Goal: Information Seeking & Learning: Check status

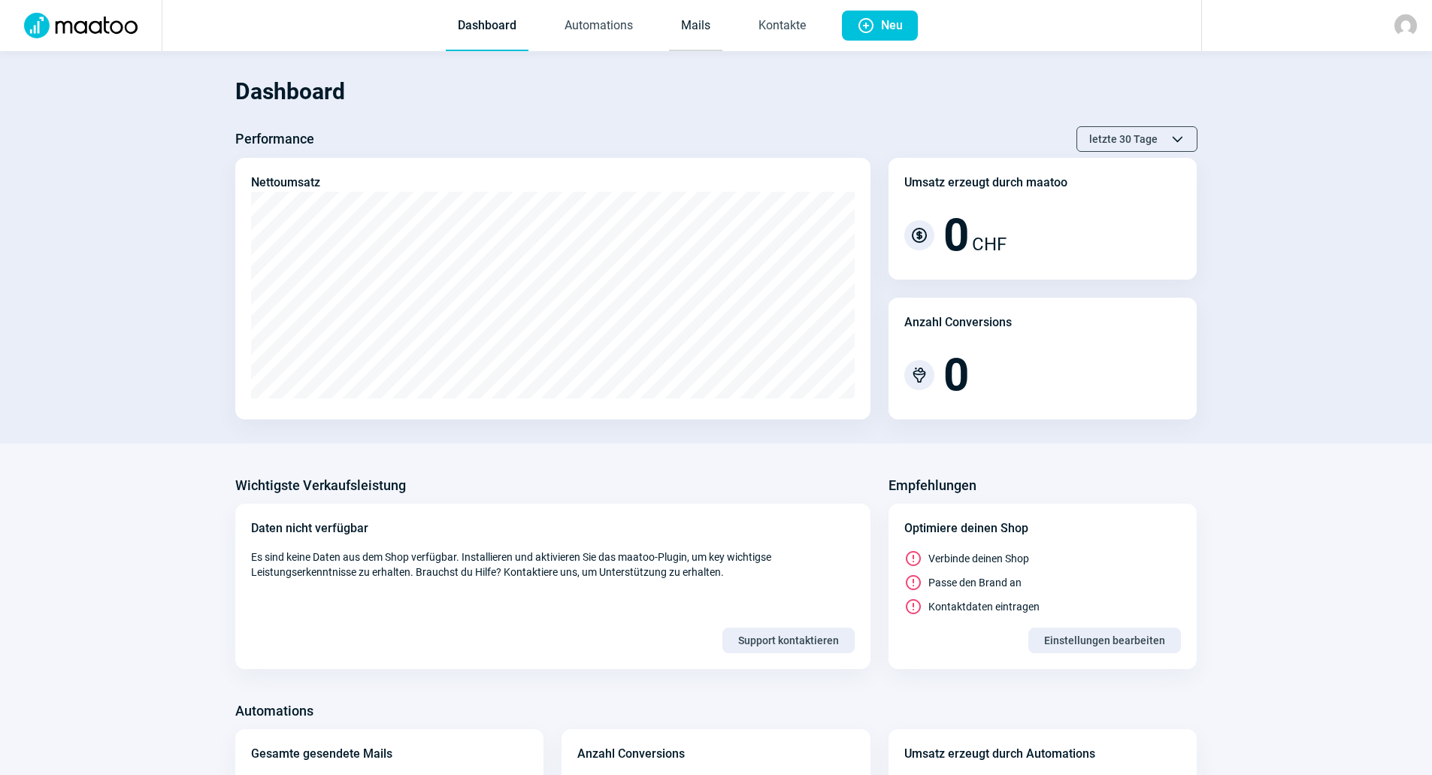
click at [705, 35] on link "Mails" at bounding box center [695, 27] width 53 height 50
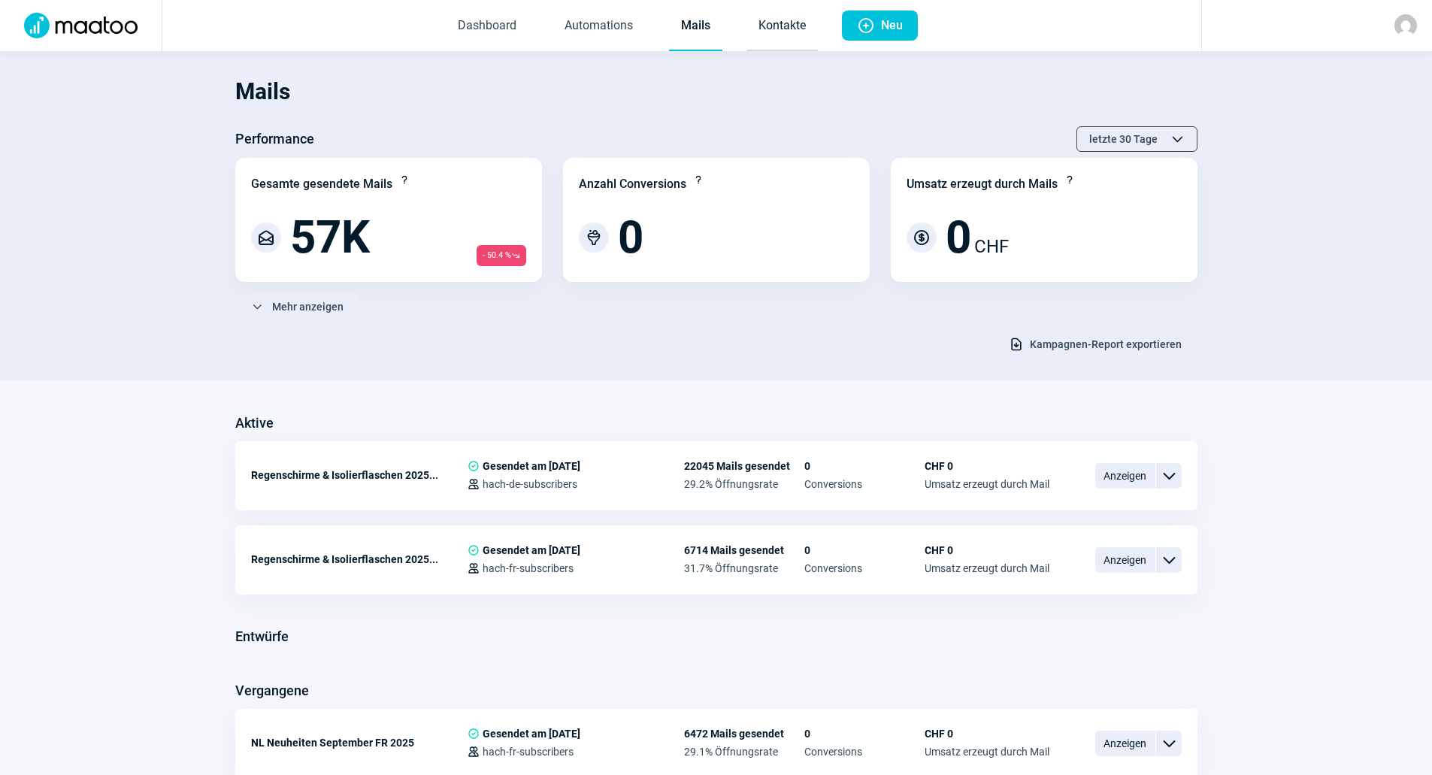
click at [777, 46] on link "Kontakte" at bounding box center [781, 27] width 71 height 50
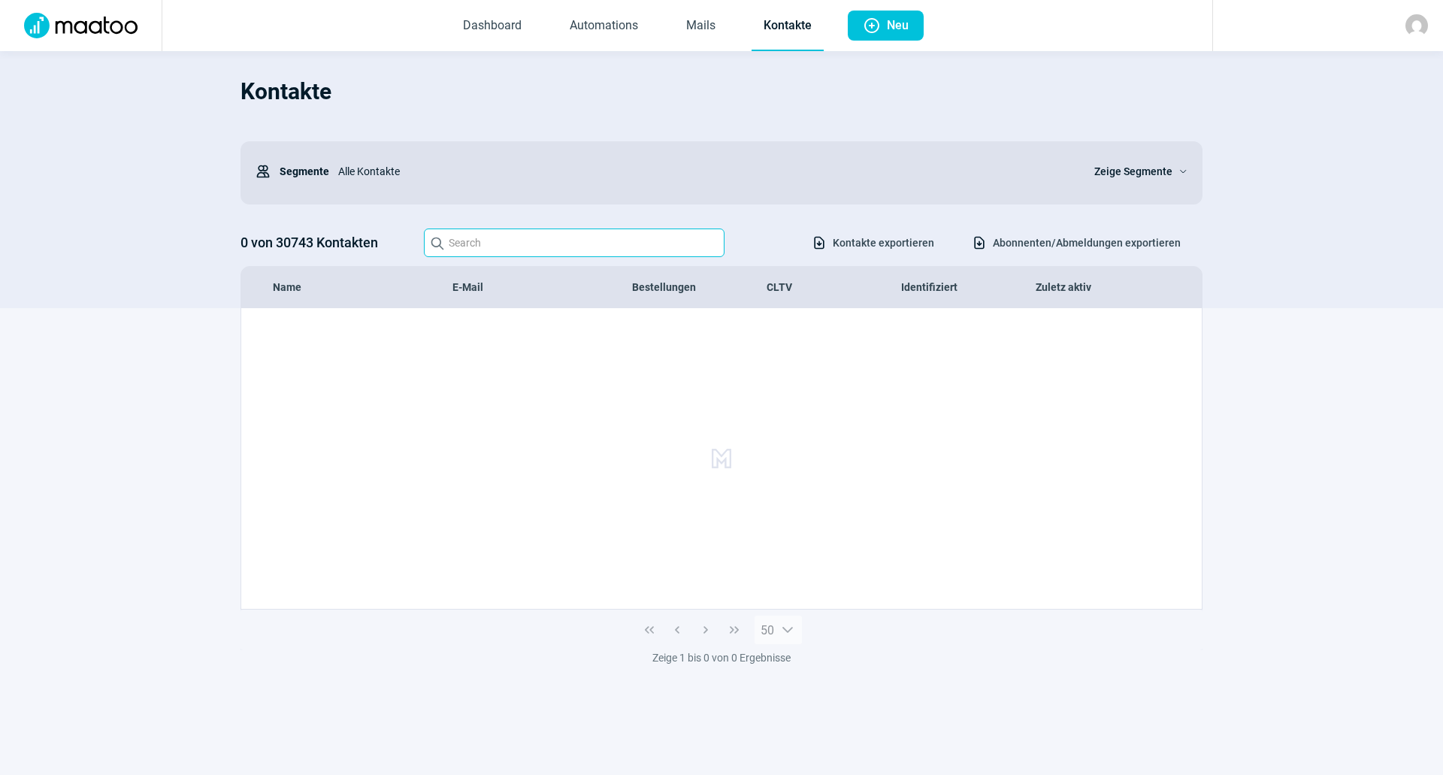
click at [635, 247] on input "Search icon" at bounding box center [574, 242] width 301 height 29
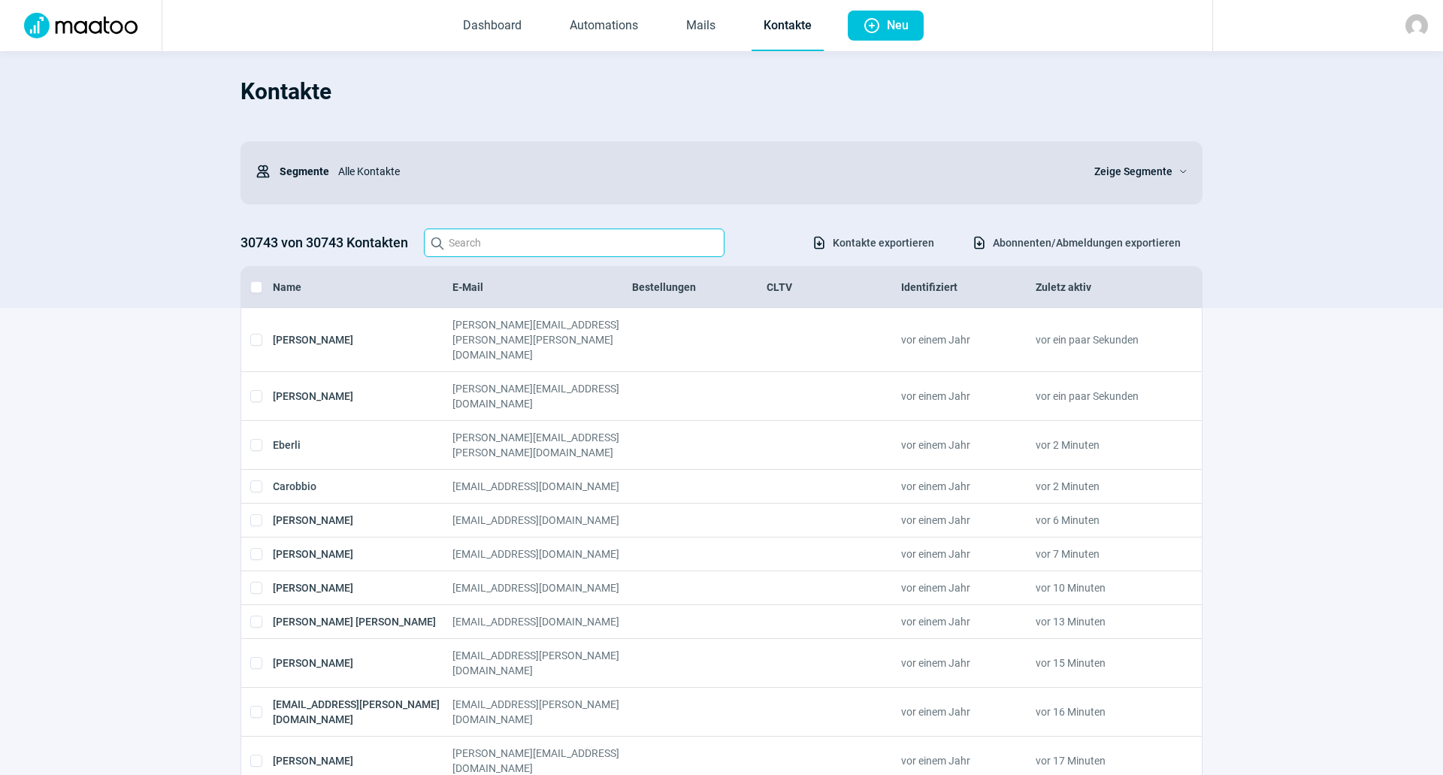
paste input "dubois.jeremie@icloud.com"
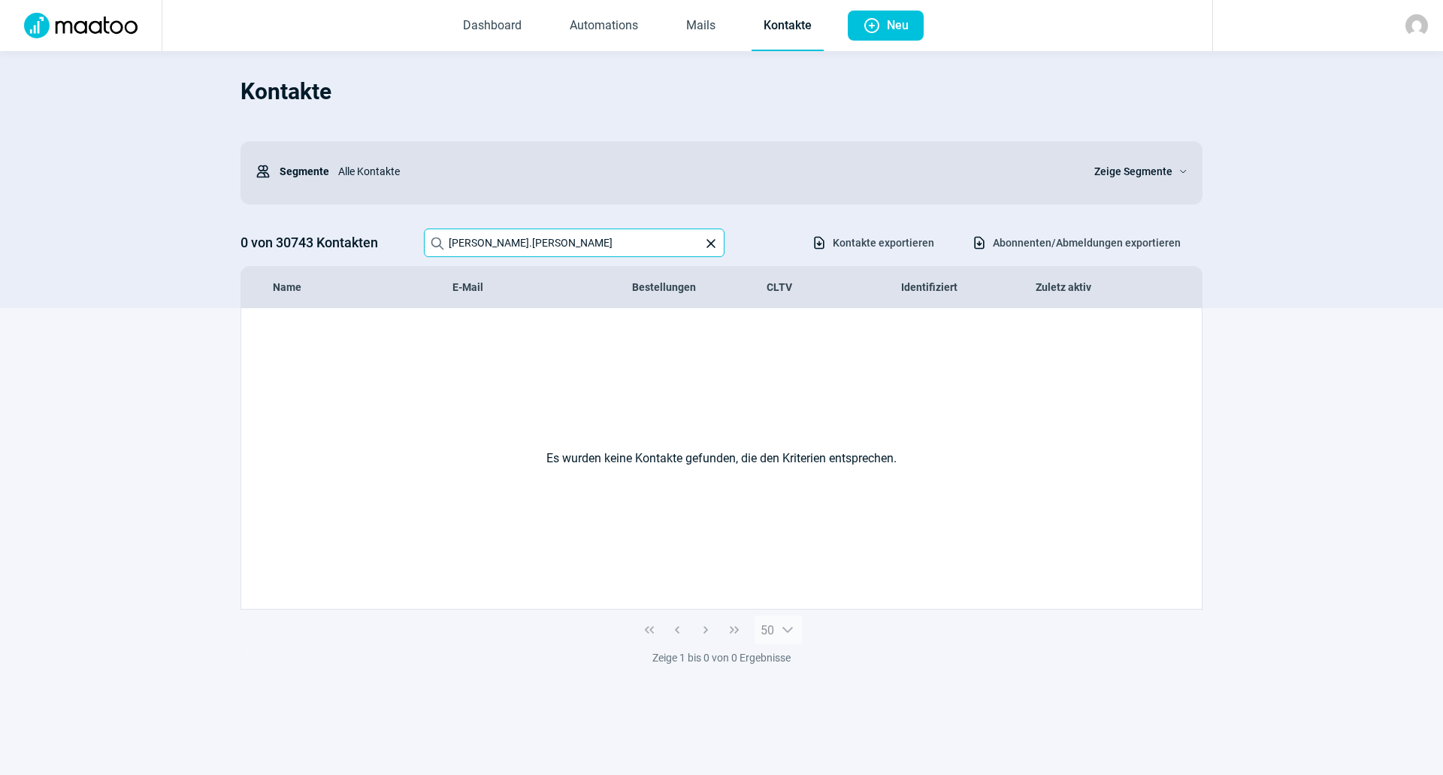
drag, startPoint x: 507, startPoint y: 238, endPoint x: 194, endPoint y: 231, distance: 313.5
click at [195, 232] on section "Kontakte Users icon Segmente Alle Kontakte Zeige Segmente ChevronDown icon 0 vo…" at bounding box center [721, 179] width 1443 height 257
paste input "asla1981@hotmail.com"
drag, startPoint x: 386, startPoint y: 226, endPoint x: 347, endPoint y: 222, distance: 40.0
click at [347, 222] on div "Kontakte Users icon Segmente Alle Kontakte Zeige Segmente ChevronDown icon 0 vo…" at bounding box center [722, 187] width 962 height 242
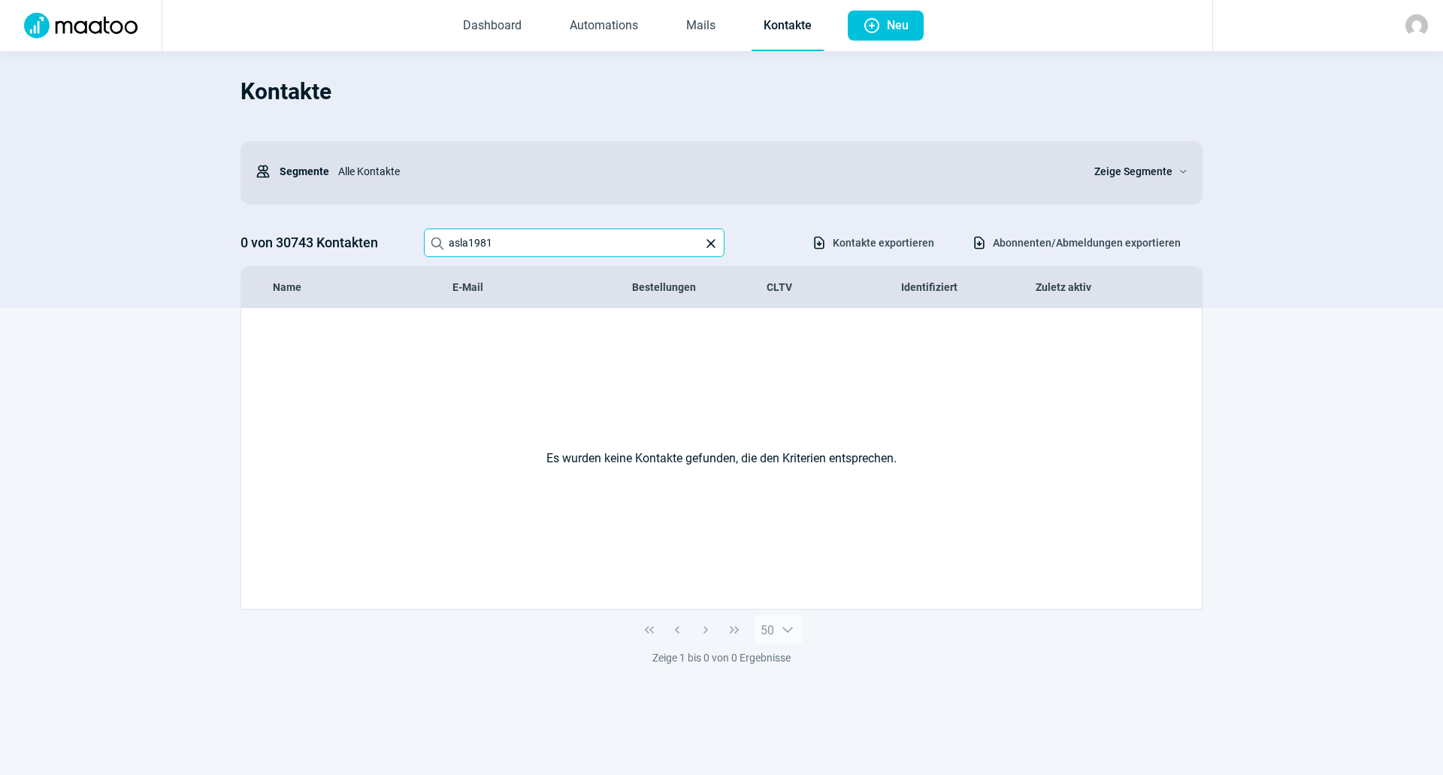
paste input "Christine Wittwer <christine.wittwer@vennerhus.ch>"
drag, startPoint x: 537, startPoint y: 240, endPoint x: 380, endPoint y: 240, distance: 157.8
click at [380, 240] on div "0 von 30743 Kontakten Search icon Christine Wittwer <christine.wittwer@vennerhu…" at bounding box center [722, 242] width 962 height 29
click at [616, 227] on div "Kontakte Users icon Segmente Alle Kontakte Zeige Segmente ChevronDown icon 0 vo…" at bounding box center [722, 187] width 962 height 242
click at [619, 249] on input "christine.wittwer@vennerhus.ch>" at bounding box center [574, 242] width 301 height 29
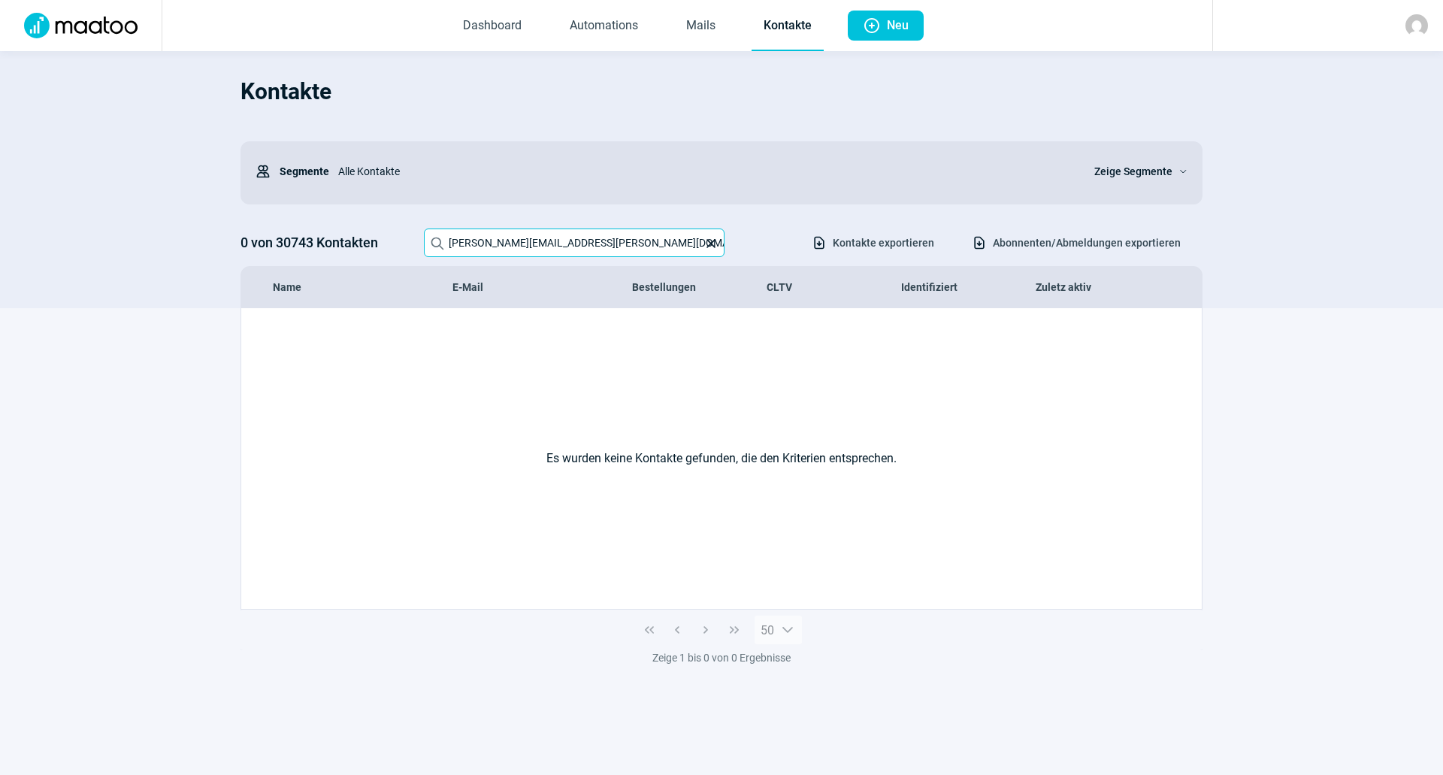
drag, startPoint x: 619, startPoint y: 249, endPoint x: 390, endPoint y: 247, distance: 228.5
click at [390, 247] on div "0 von 30743 Kontakten Search icon christine.wittwer@vennerhus.ch X icon Downloa…" at bounding box center [722, 242] width 962 height 29
click at [620, 243] on input "christine.wittwer@vennerhus.ch" at bounding box center [574, 242] width 301 height 29
drag, startPoint x: 522, startPoint y: 254, endPoint x: 378, endPoint y: 253, distance: 143.6
click at [358, 255] on div "0 von 30743 Kontakten Search icon christine.wittw X icon Download icon Kontakte…" at bounding box center [722, 242] width 962 height 29
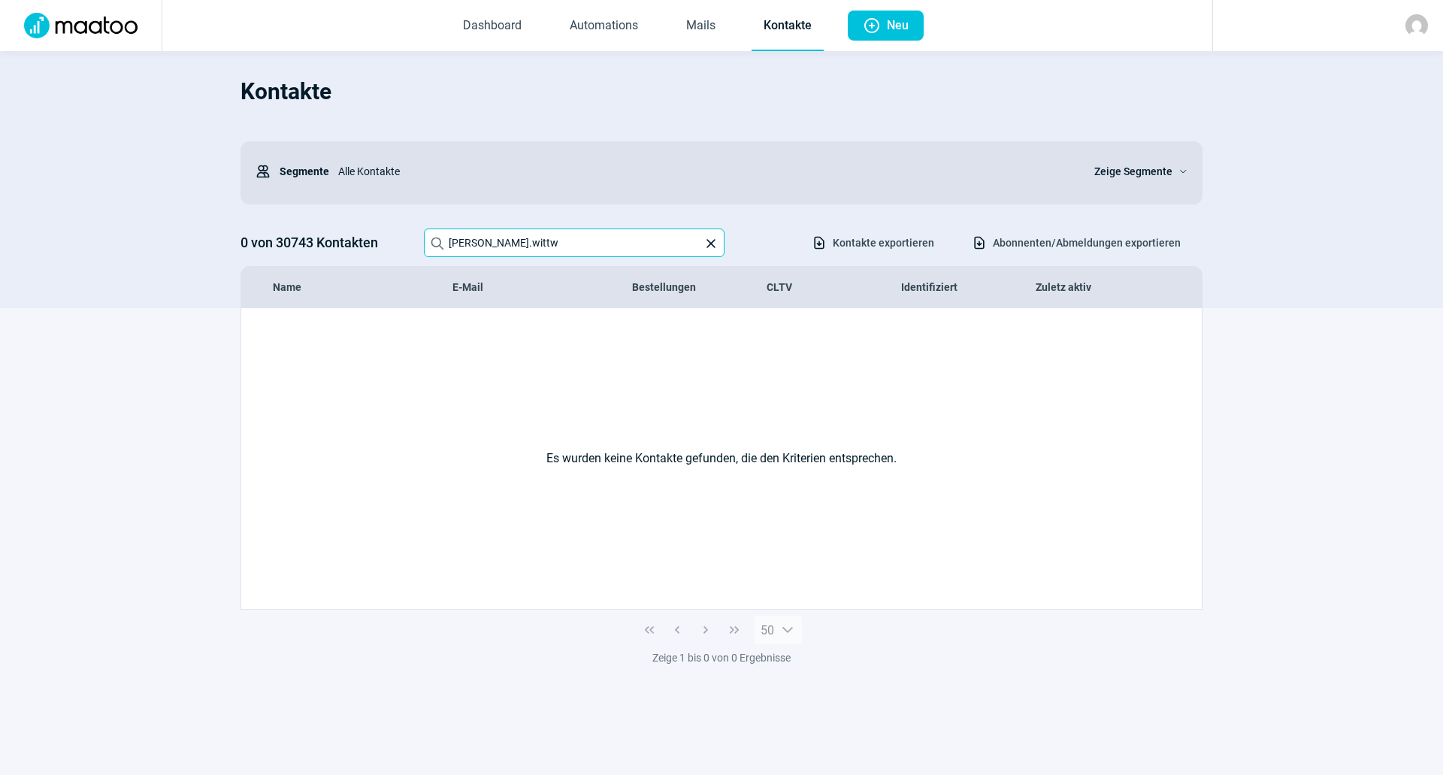
paste input "Jacques-Daniel Rochat <crea-7@bluewin.ch>"
drag, startPoint x: 504, startPoint y: 242, endPoint x: 387, endPoint y: 247, distance: 116.6
click at [387, 247] on div "0 von 30743 Kontakten Search icon Jacques-Daniel Rochat <crea-7@bluewin.ch> X i…" at bounding box center [722, 242] width 962 height 29
click at [642, 239] on input "crea-7@bluewin.ch>" at bounding box center [574, 242] width 301 height 29
drag, startPoint x: 471, startPoint y: 251, endPoint x: 314, endPoint y: 253, distance: 156.4
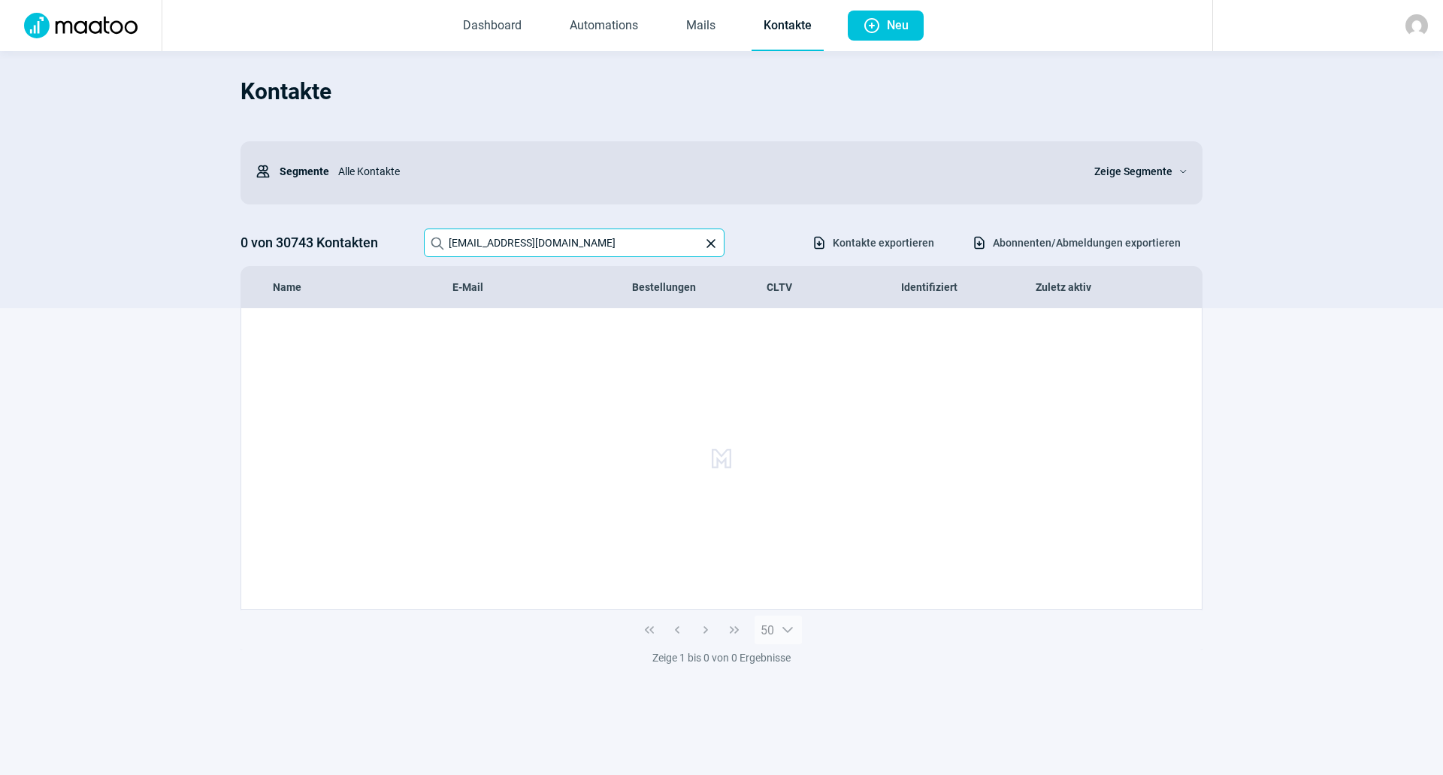
click at [314, 253] on div "0 von 30743 Kontakten Search icon crea-7@bluewin.ch X icon Download icon Kontak…" at bounding box center [722, 242] width 962 height 29
click at [531, 232] on input "crea-7@bluewin.ch" at bounding box center [574, 242] width 301 height 29
click at [546, 232] on input "crea-7@bluewin.ch" at bounding box center [574, 242] width 301 height 29
drag, startPoint x: 464, startPoint y: 259, endPoint x: 331, endPoint y: 263, distance: 132.3
click at [331, 263] on div "Kontakte Users icon Segmente Alle Kontakte Zeige Segmente ChevronDown icon 0 vo…" at bounding box center [722, 187] width 962 height 242
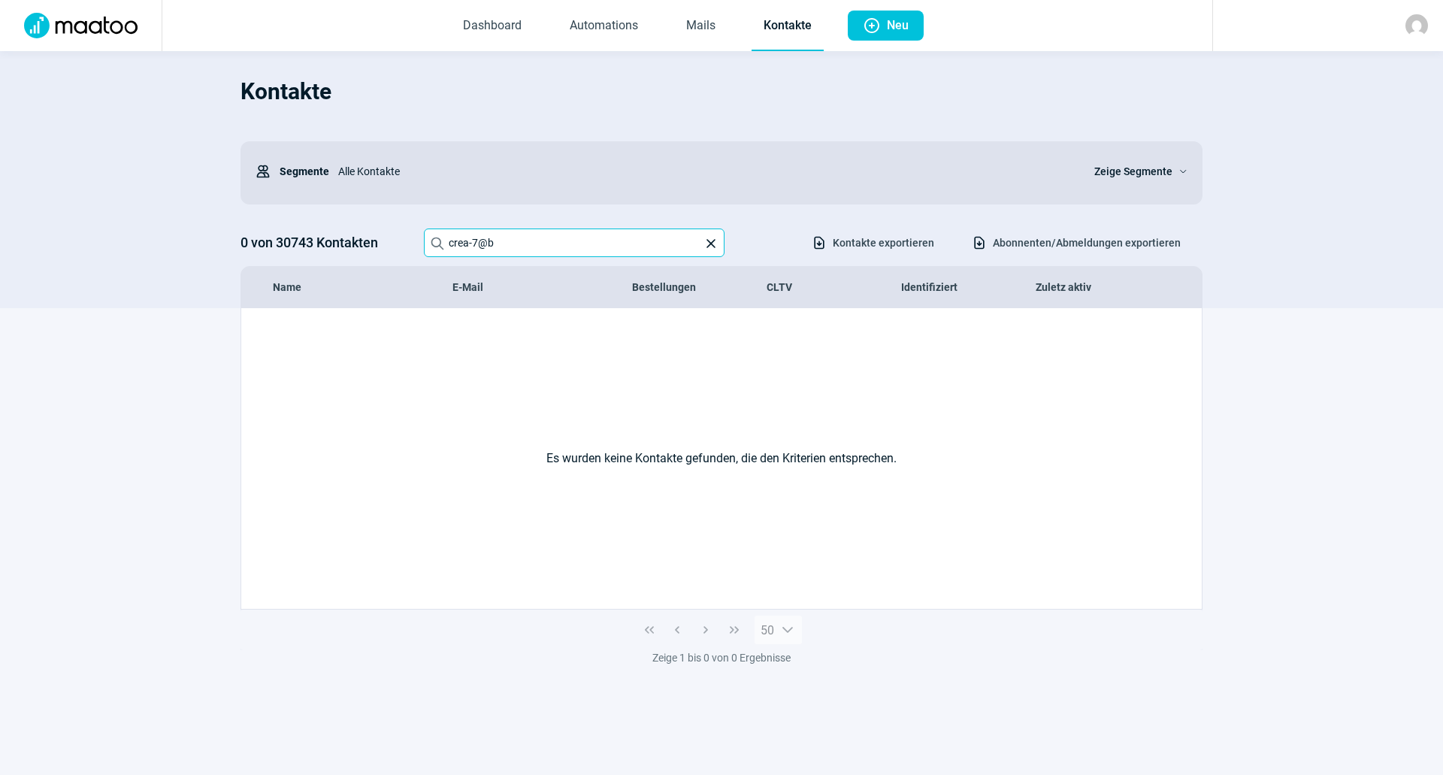
paste input "Esther Kreis CC <esther.kreis@comedian-company.ch>"
drag, startPoint x: 529, startPoint y: 242, endPoint x: 383, endPoint y: 272, distance: 149.6
click at [383, 272] on div "Kontakte Users icon Segmente Alle Kontakte Zeige Segmente ChevronDown icon 0 vo…" at bounding box center [722, 187] width 962 height 242
click at [640, 241] on input "esther.kreis@comedian-company.ch>" at bounding box center [574, 242] width 301 height 29
drag, startPoint x: 581, startPoint y: 236, endPoint x: 314, endPoint y: 232, distance: 266.9
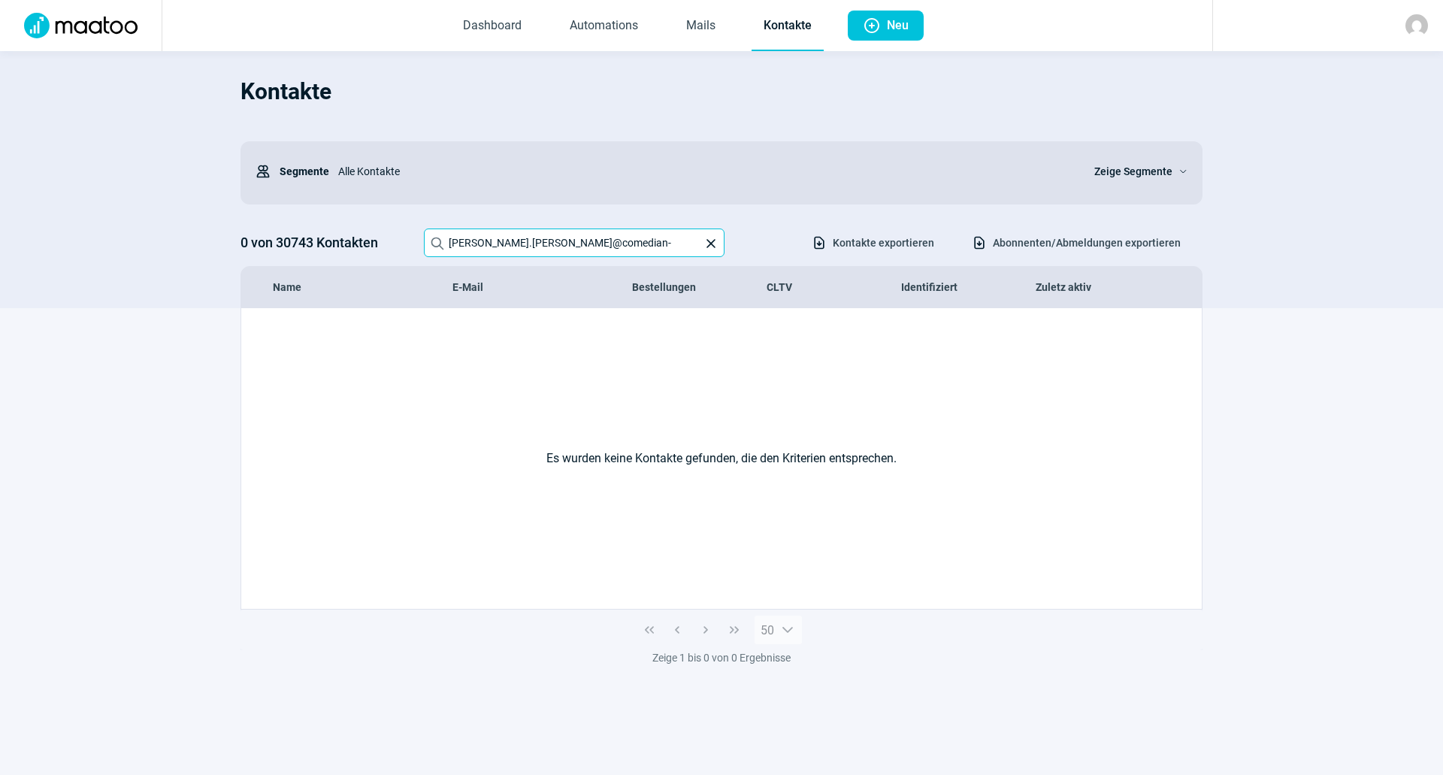
click at [314, 232] on div "0 von 30743 Kontakten Search icon esther.kreis@comedian- X icon Download icon K…" at bounding box center [722, 242] width 962 height 29
paste input "info@arsanima.ch"
drag, startPoint x: 110, startPoint y: 279, endPoint x: 232, endPoint y: 281, distance: 121.8
click at [113, 279] on section "Kontakte Users icon Segmente Alle Kontakte Zeige Segmente ChevronDown icon 0 vo…" at bounding box center [721, 179] width 1443 height 257
drag, startPoint x: 616, startPoint y: 247, endPoint x: 331, endPoint y: 238, distance: 285.8
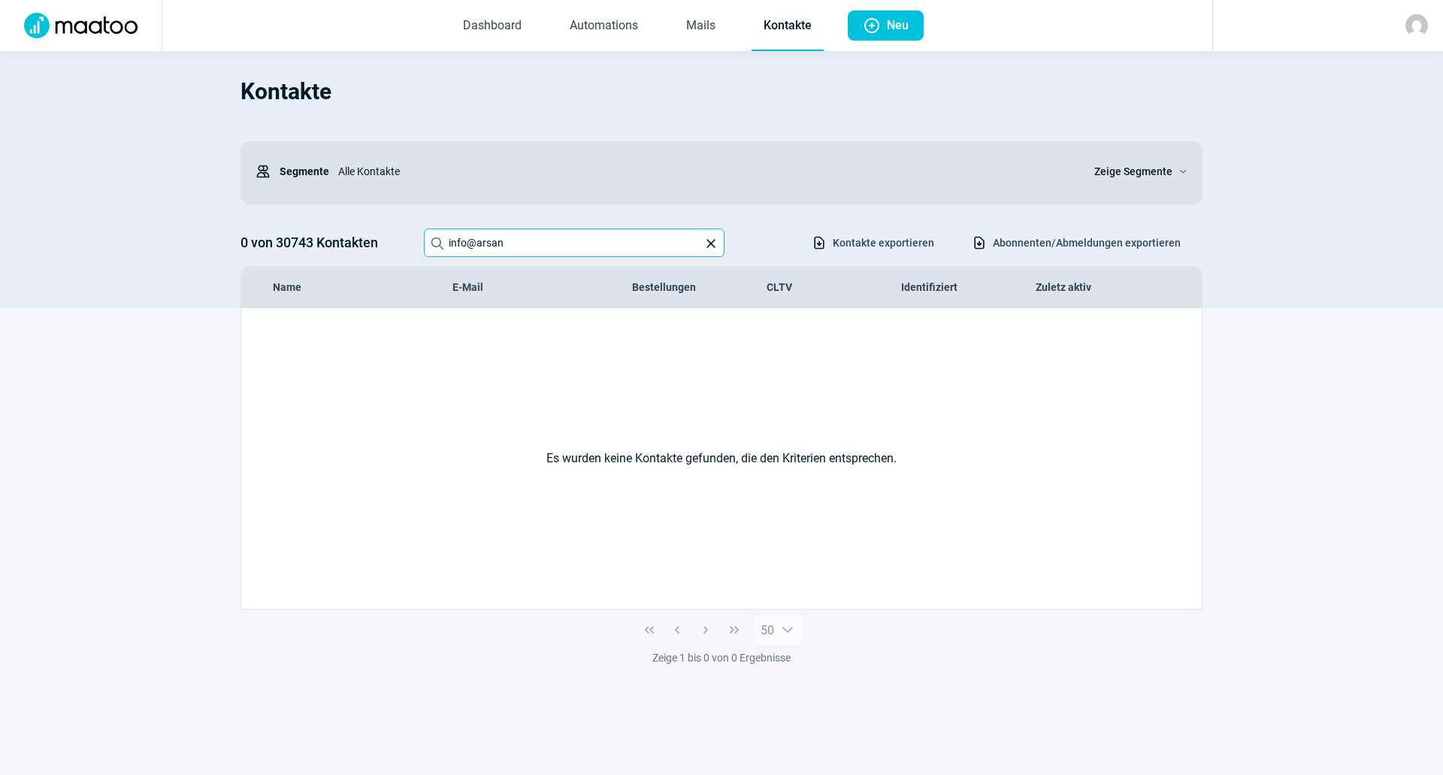
click at [331, 238] on div "0 von 30743 Kontakten Search icon info@arsan X icon Download icon Kontakte expo…" at bounding box center [722, 242] width 962 height 29
paste input "gisele@nordsud-communication.com"
drag, startPoint x: 689, startPoint y: 239, endPoint x: 311, endPoint y: 230, distance: 378.2
click at [311, 230] on div "0 von 30743 Kontakten Search icon gisele@nordsud-communication.com X icon Downl…" at bounding box center [722, 242] width 962 height 29
paste input "text"
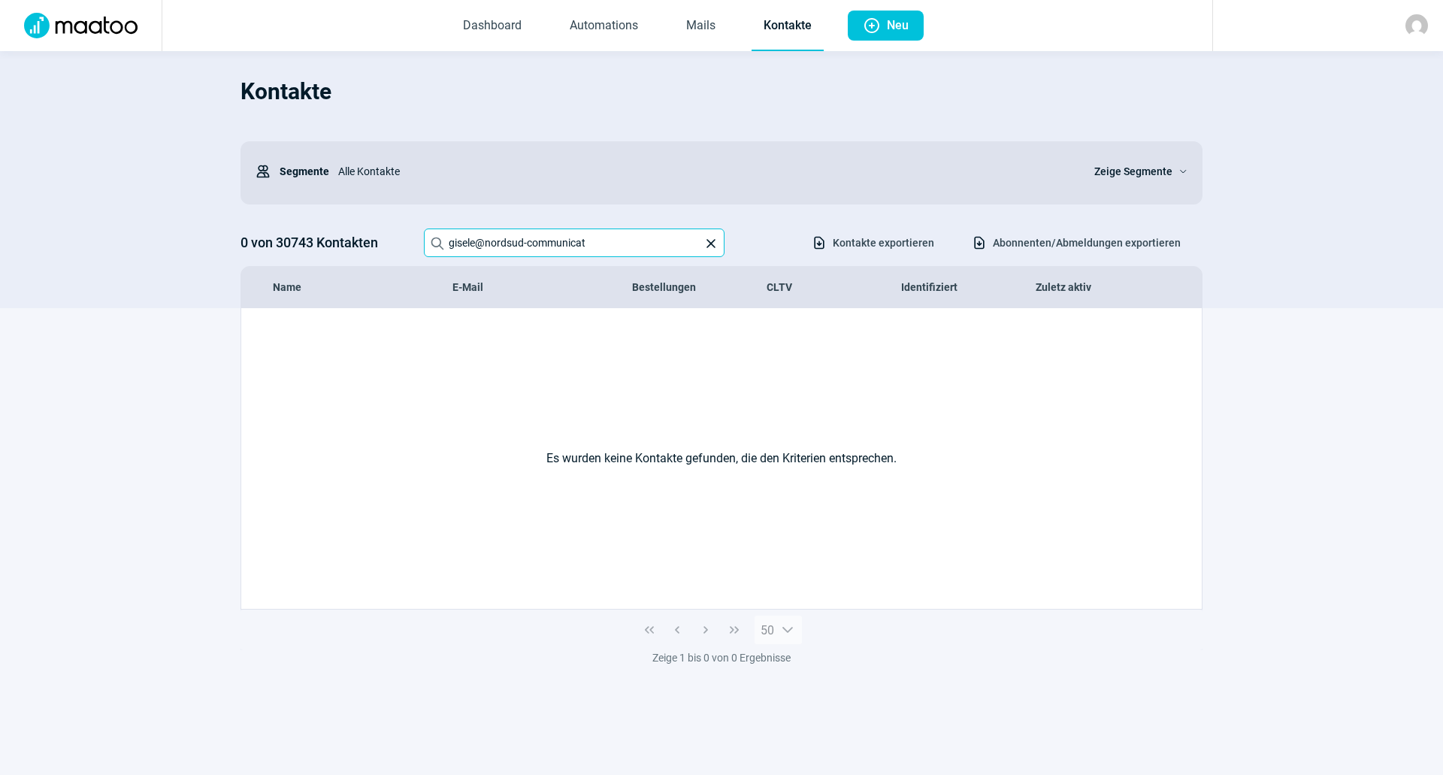
drag, startPoint x: 522, startPoint y: 241, endPoint x: 236, endPoint y: 239, distance: 285.6
click at [236, 239] on section "Kontakte Users icon Segmente Alle Kontakte Zeige Segmente ChevronDown icon 0 vo…" at bounding box center [721, 179] width 1443 height 257
paste input "info@scheurentennis.ch"
click at [172, 161] on section "Kontakte Users icon Segmente Alle Kontakte Zeige Segmente ChevronDown icon 0 vo…" at bounding box center [721, 179] width 1443 height 257
drag, startPoint x: 390, startPoint y: 235, endPoint x: 309, endPoint y: 235, distance: 81.2
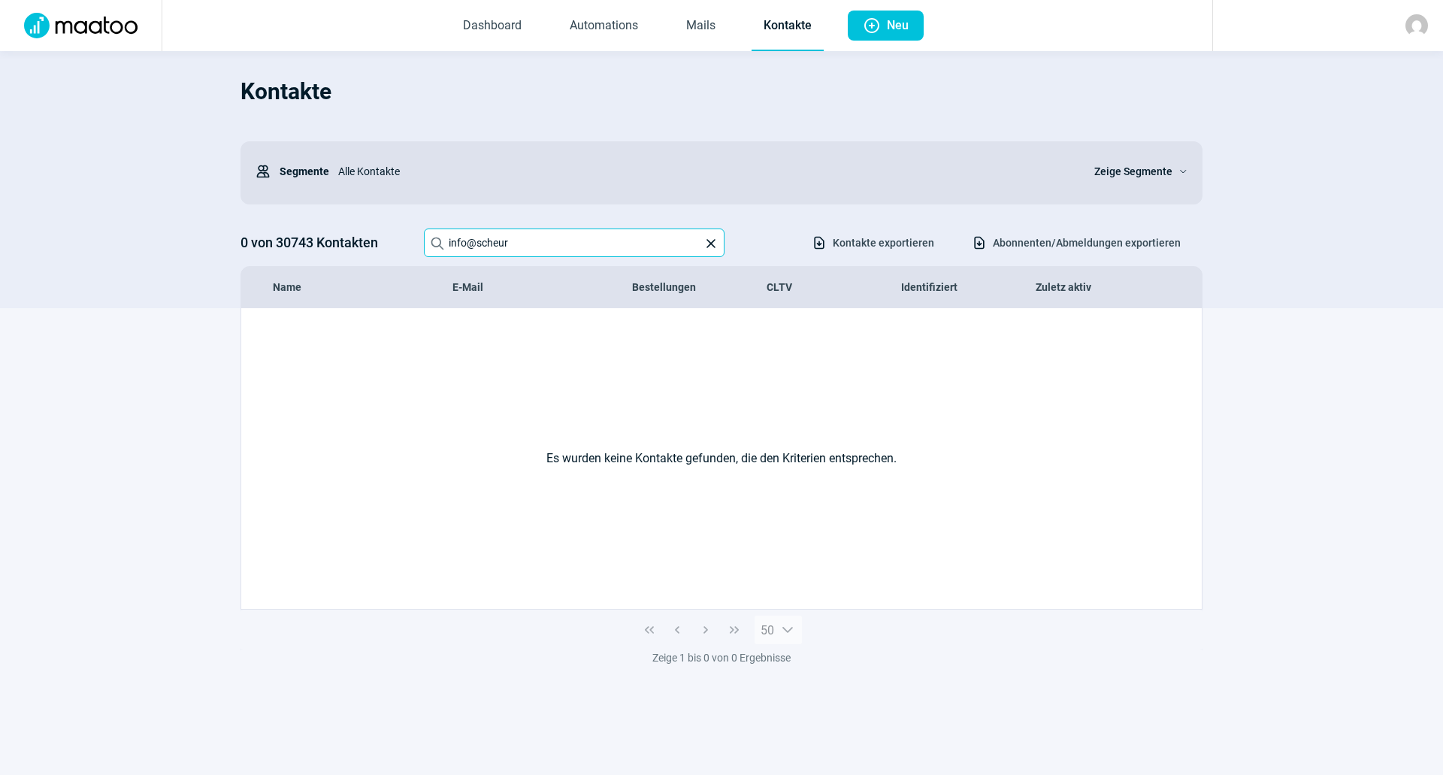
click at [310, 235] on div "0 von 30743 Kontakten Search icon info@scheur X icon Download icon Kontakte exp…" at bounding box center [722, 242] width 962 height 29
paste input "warzwohnen.ch"
drag, startPoint x: 265, startPoint y: 440, endPoint x: 401, endPoint y: 317, distance: 183.0
click at [269, 437] on div "Es wurden keine Kontakte gefunden, die den Kriterien entsprechen." at bounding box center [721, 458] width 961 height 301
drag, startPoint x: 574, startPoint y: 233, endPoint x: 350, endPoint y: 232, distance: 224.0
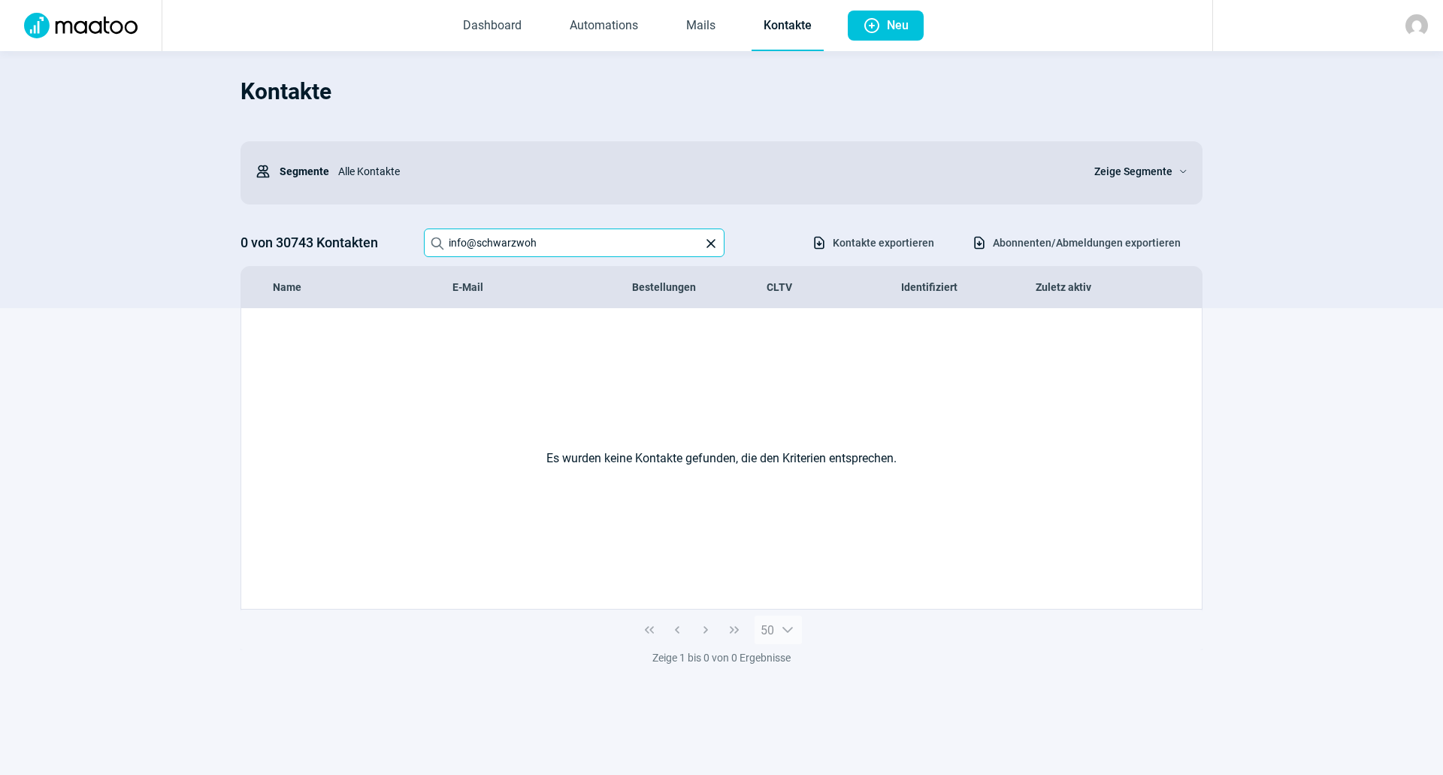
click at [350, 232] on div "0 von 30743 Kontakten Search icon info@schwarzwoh X icon Download icon Kontakte…" at bounding box center [722, 242] width 962 height 29
paste input "astridsteiner.c"
click at [224, 345] on section "Es wurden keine Kontakte gefunden, die den Kriterien entsprechen. 50 Zeige 1 bi…" at bounding box center [721, 522] width 1443 height 429
drag, startPoint x: 533, startPoint y: 250, endPoint x: 277, endPoint y: 256, distance: 255.6
click at [278, 258] on div "Kontakte Users icon Segmente Alle Kontakte Zeige Segmente ChevronDown icon 0 vo…" at bounding box center [722, 187] width 962 height 242
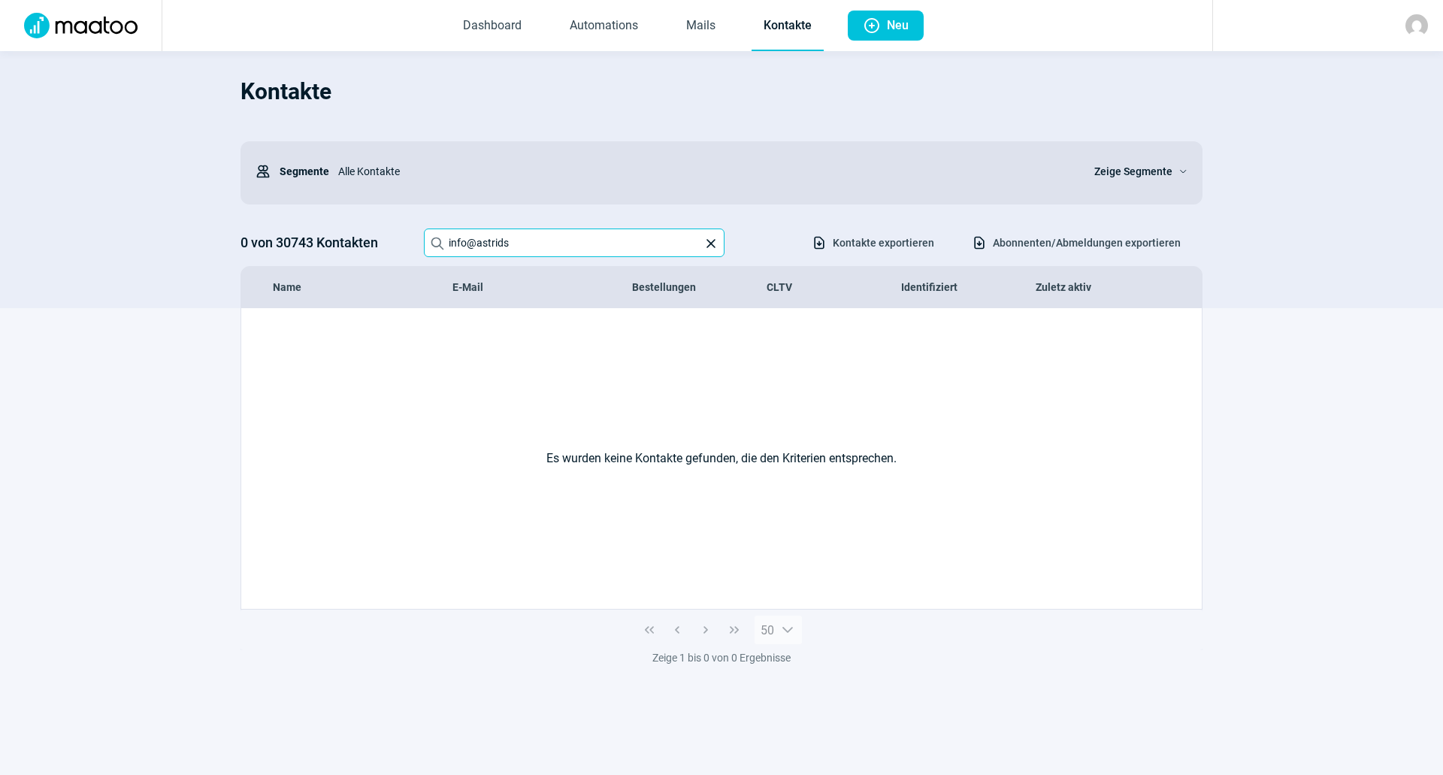
paste input "gerd-walter.buskies@keb-de.org"
click at [186, 383] on section "Es wurden keine Kontakte gefunden, die den Kriterien entsprechen. 50 Zeige 1 bi…" at bounding box center [721, 522] width 1443 height 429
drag, startPoint x: 424, startPoint y: 236, endPoint x: 361, endPoint y: 232, distance: 63.2
click at [361, 232] on div "0 von 30743 Kontakten Search icon gerd-walter.buskies@ke X icon Download icon K…" at bounding box center [722, 242] width 962 height 29
paste input "emanuel.zuber@indual.ch"
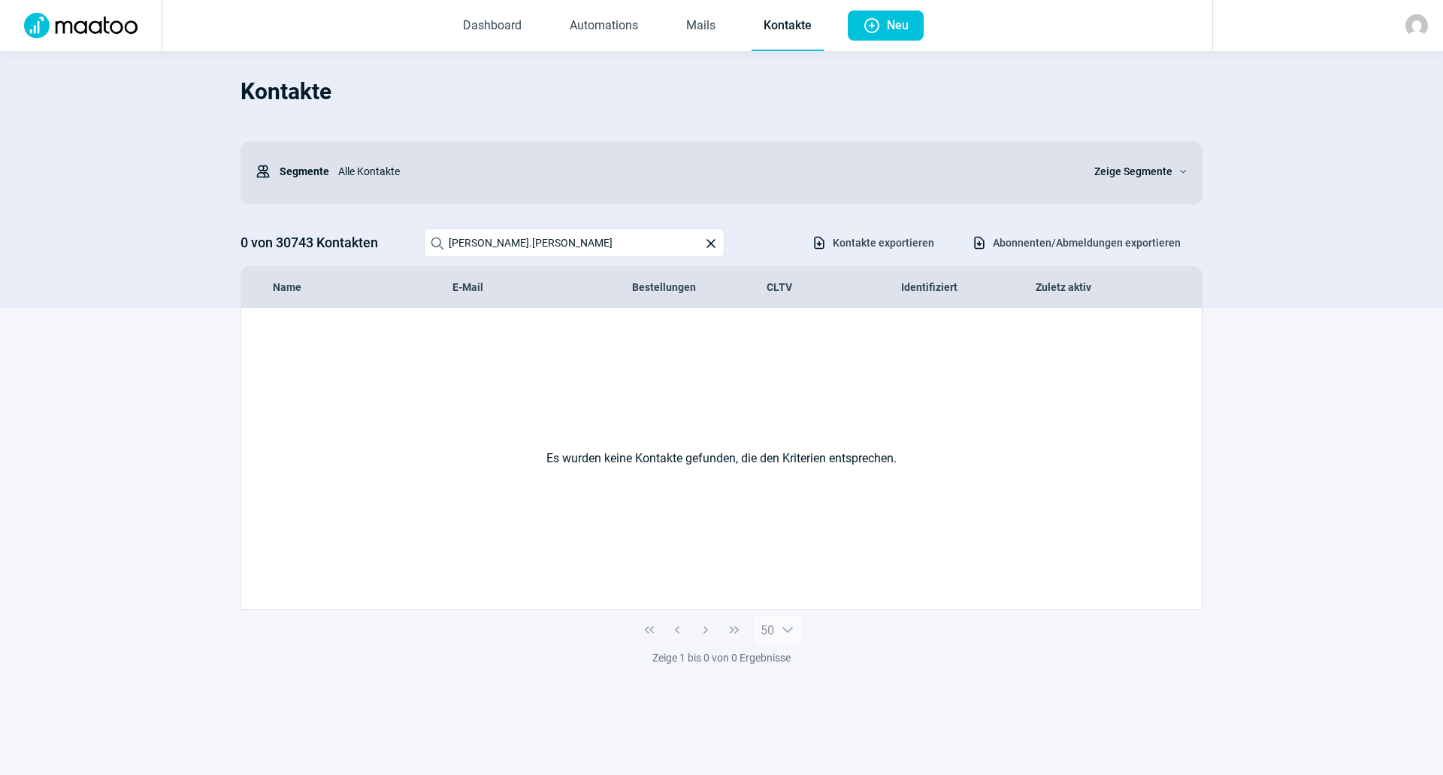
click at [167, 540] on section "Es wurden keine Kontakte gefunden, die den Kriterien entsprechen. 50 Zeige 1 bi…" at bounding box center [721, 522] width 1443 height 429
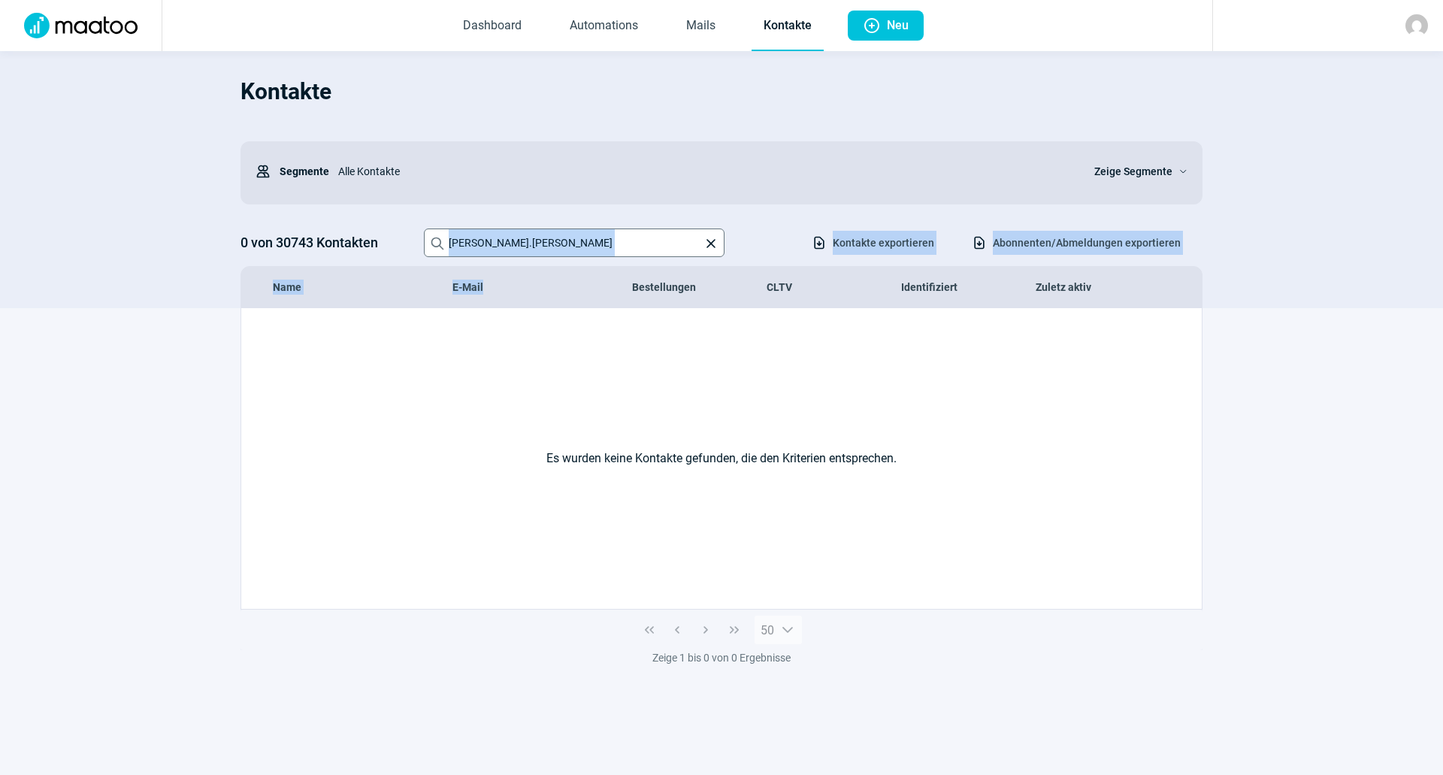
drag, startPoint x: 610, startPoint y: 256, endPoint x: 588, endPoint y: 247, distance: 24.6
click at [594, 248] on div "Kontakte Users icon Segmente Alle Kontakte Zeige Segmente ChevronDown icon 0 vo…" at bounding box center [722, 187] width 962 height 242
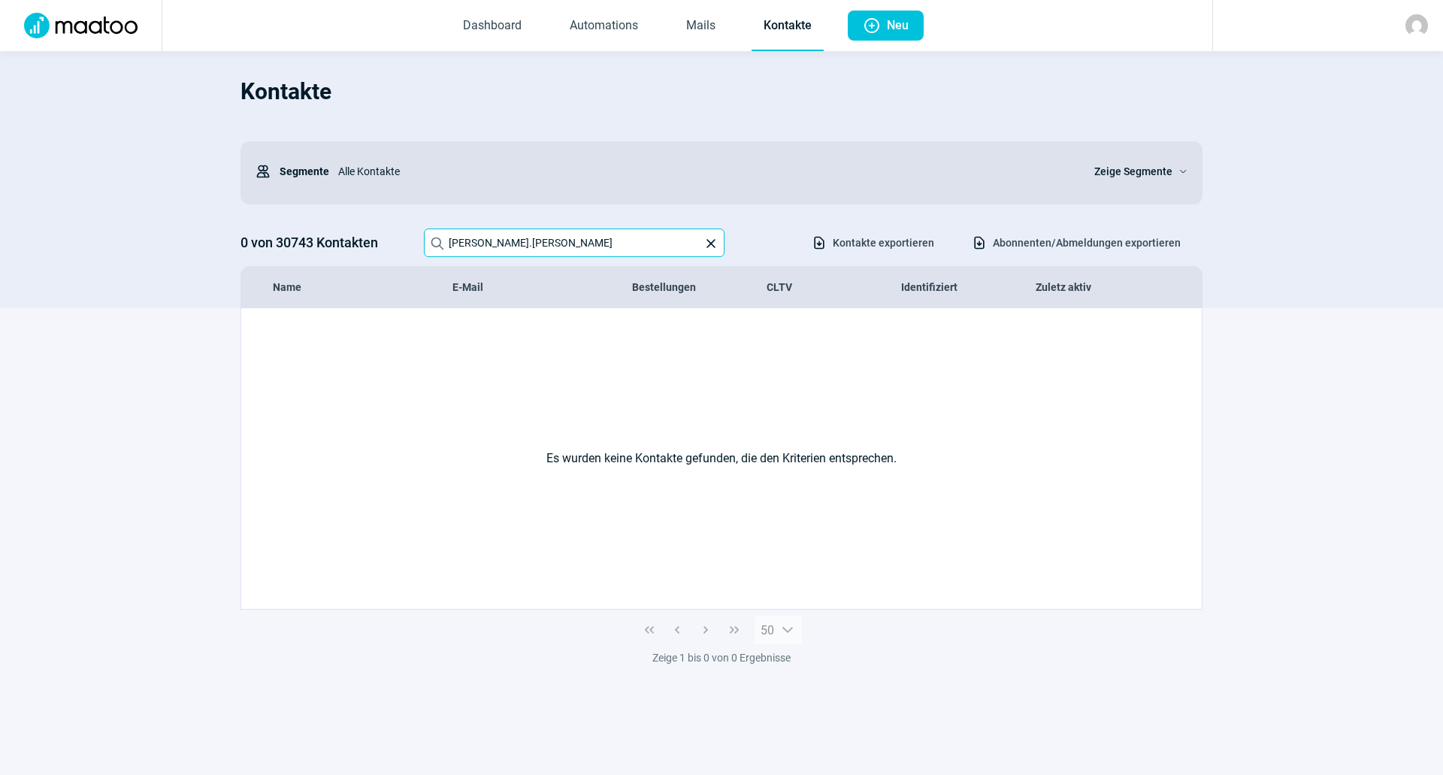
drag, startPoint x: 573, startPoint y: 246, endPoint x: 367, endPoint y: 247, distance: 206.0
click at [367, 247] on div "0 von 30743 Kontakten Search icon emanuel.zube X icon Download icon Kontakte ex…" at bounding box center [722, 242] width 962 height 29
paste input "jeannette.eisenhut@rehetobel.ar.ch"
click at [201, 367] on section "Es wurden keine Kontakte gefunden, die den Kriterien entsprechen. 50 Zeige 1 bi…" at bounding box center [721, 522] width 1443 height 429
drag, startPoint x: 555, startPoint y: 231, endPoint x: 354, endPoint y: 235, distance: 200.7
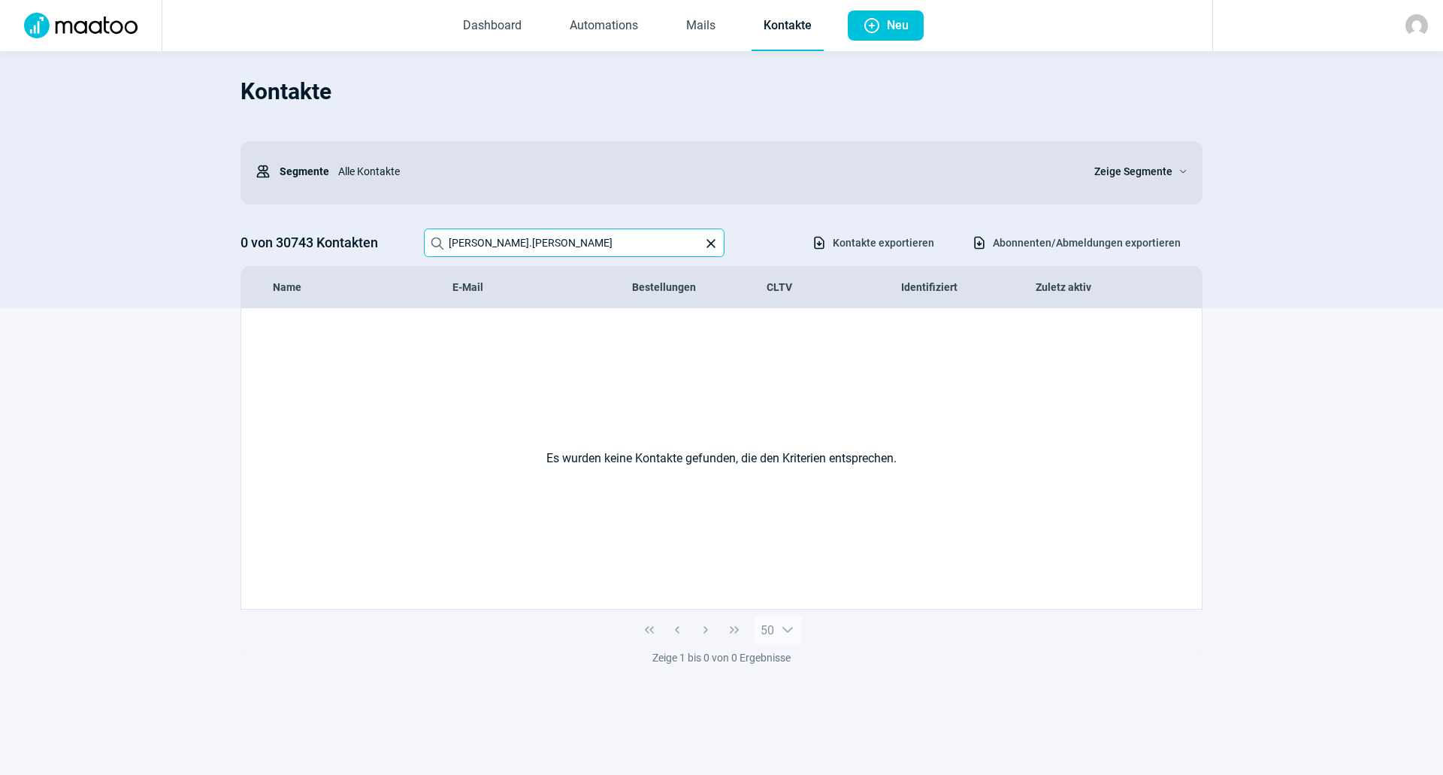
click at [356, 235] on div "0 von 30743 Kontakten Search icon jeannette.eisenhut X icon Download icon Konta…" at bounding box center [722, 242] width 962 height 29
paste input "michihager@hotmail.com"
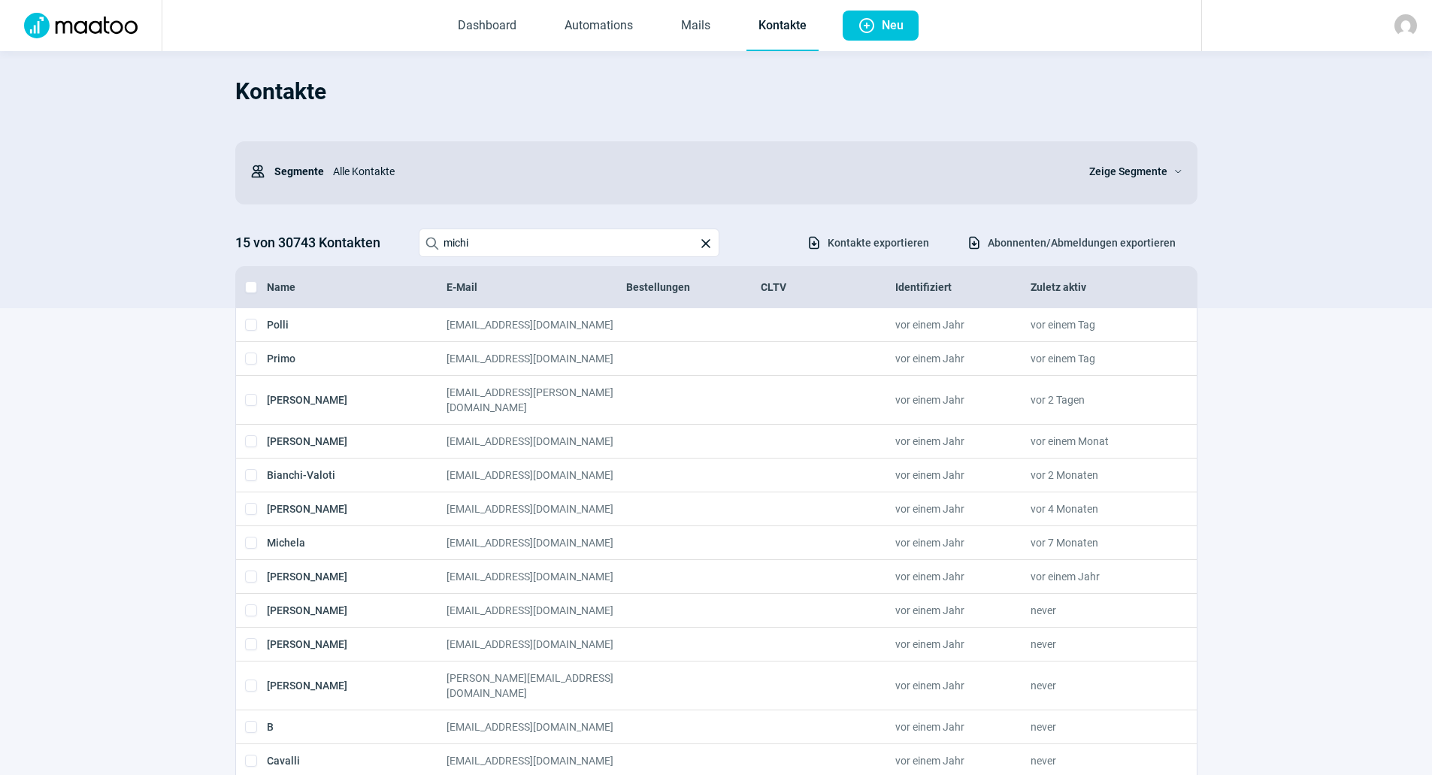
drag, startPoint x: 162, startPoint y: 322, endPoint x: 339, endPoint y: 271, distance: 183.7
click at [172, 319] on section "Polli michipolli85@gmail.com vor einem Jahr vor einem Tag ExternalLink icon Pri…" at bounding box center [716, 641] width 1432 height 666
click at [627, 200] on div "Users icon Segmente Alle Kontakte Zeige Segmente ChevronDown icon" at bounding box center [716, 172] width 962 height 63
drag, startPoint x: 529, startPoint y: 241, endPoint x: 398, endPoint y: 242, distance: 131.5
click at [400, 242] on div "15 von 30743 Kontakten Search icon michi X icon Download icon Kontakte exportie…" at bounding box center [716, 242] width 962 height 29
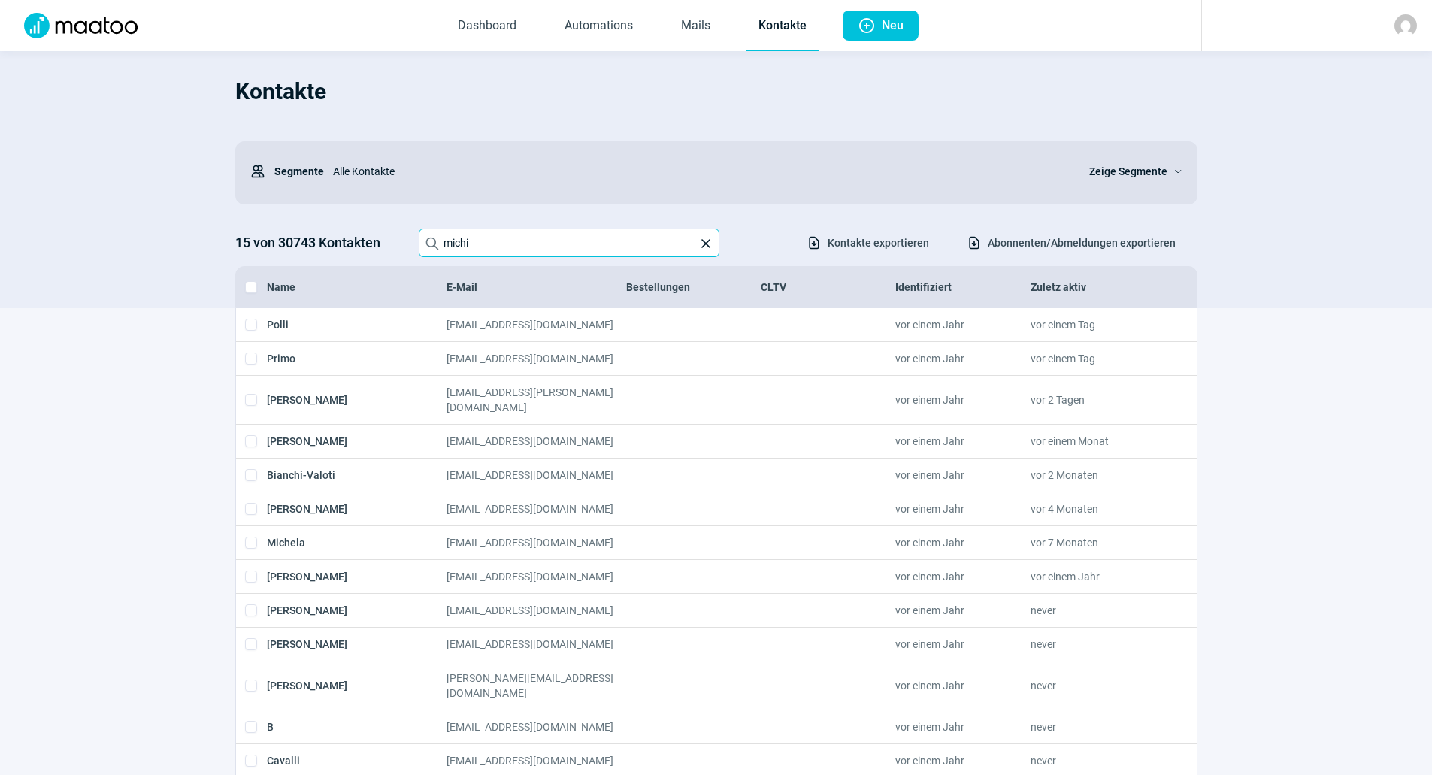
paste input "info@citychalet.ch"
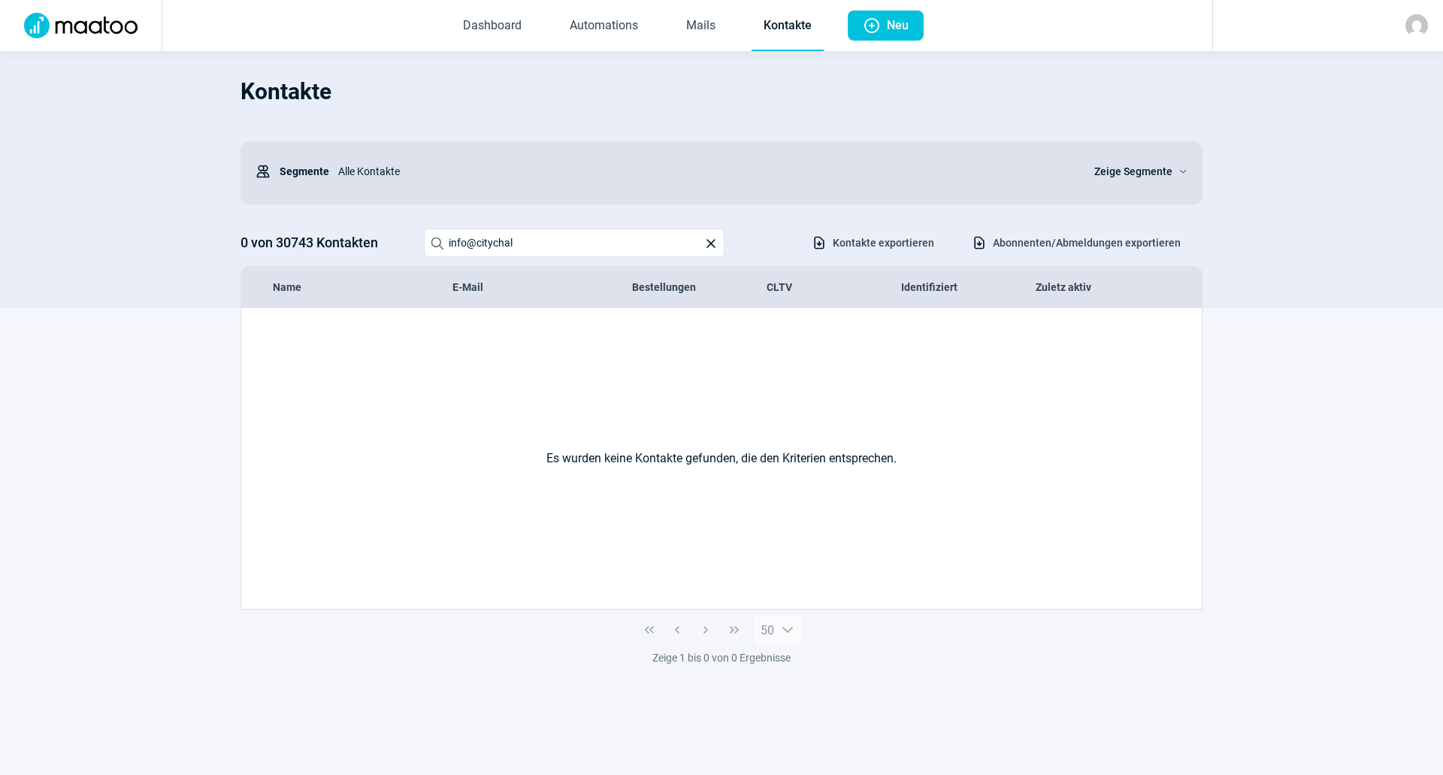
click at [204, 359] on section "Es wurden keine Kontakte gefunden, die den Kriterien entsprechen. 50 Zeige 1 bi…" at bounding box center [721, 522] width 1443 height 429
drag, startPoint x: 487, startPoint y: 238, endPoint x: 397, endPoint y: 244, distance: 90.4
click at [397, 244] on div "0 von 30743 Kontakten Search icon info@citychal X icon Download icon Kontakte e…" at bounding box center [722, 242] width 962 height 29
paste input "jfiegl@bluewin.ch"
click at [199, 289] on section "Kontakte Users icon Segmente Alle Kontakte Zeige Segmente ChevronDown icon 0 vo…" at bounding box center [721, 179] width 1443 height 257
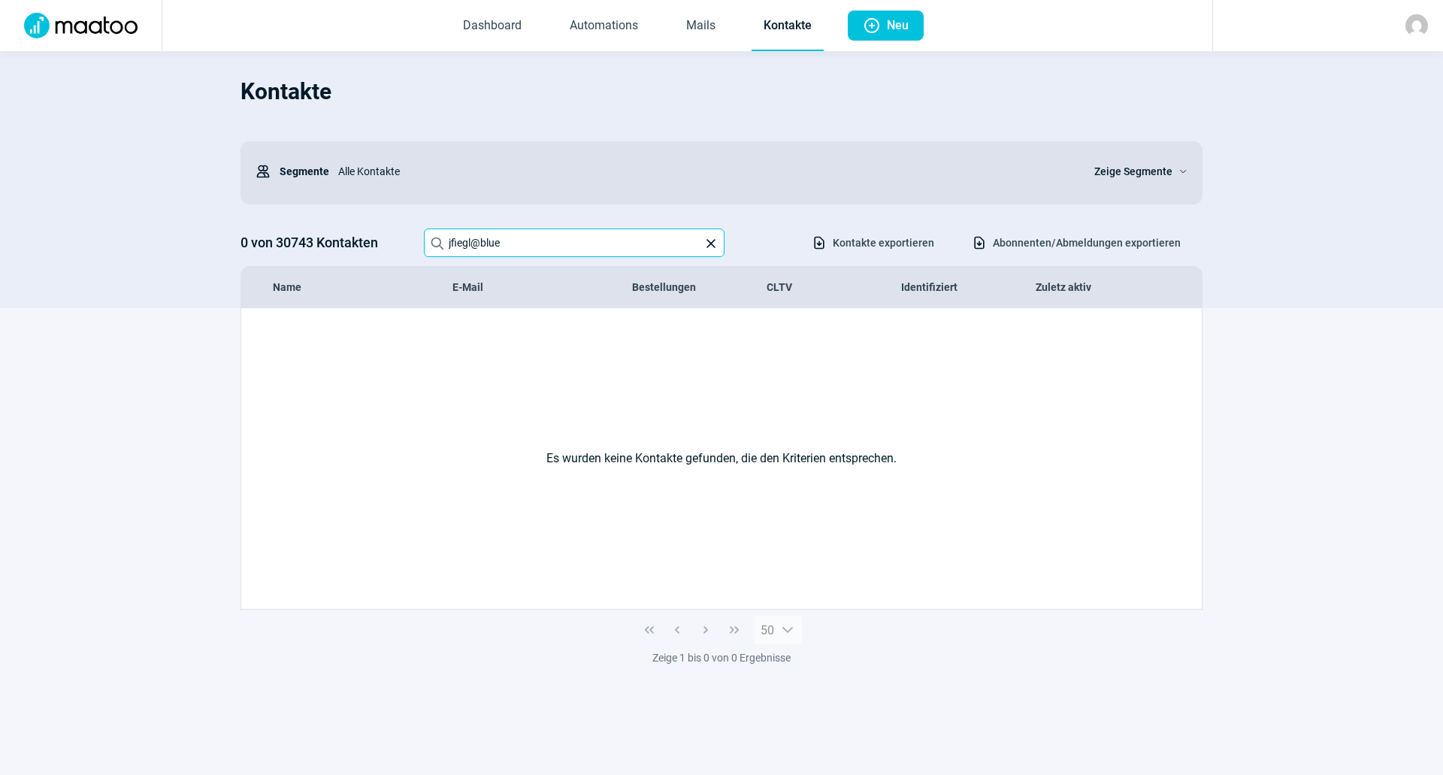
paste input "cschulthess@interflon.com"
drag, startPoint x: 510, startPoint y: 246, endPoint x: 340, endPoint y: 475, distance: 284.9
click at [383, 249] on div "0 von 30743 Kontakten Search icon cschulthess@inte X icon Download icon Kontakt…" at bounding box center [722, 242] width 962 height 29
drag, startPoint x: 107, startPoint y: 267, endPoint x: 155, endPoint y: 261, distance: 48.5
click at [110, 266] on section "Kontakte Users icon Segmente Alle Kontakte Zeige Segmente ChevronDown icon 0 vo…" at bounding box center [721, 179] width 1443 height 257
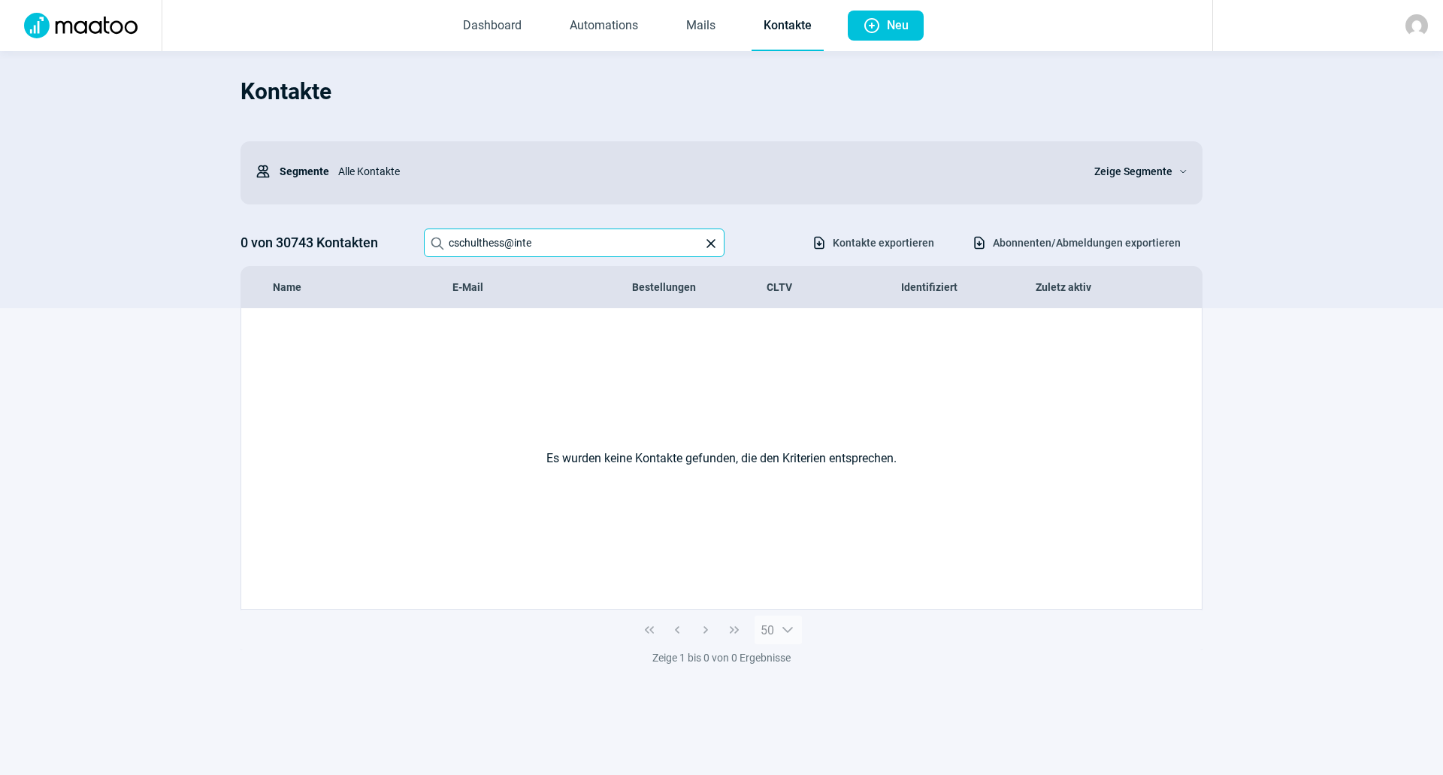
drag, startPoint x: 533, startPoint y: 247, endPoint x: 362, endPoint y: 250, distance: 171.4
click at [362, 250] on div "0 von 30743 Kontakten Search icon cschulthess@inte X icon Download icon Kontakt…" at bounding box center [722, 242] width 962 height 29
paste input "ig@netstorms.ch"
click at [221, 377] on section "Es wurden keine Kontakte gefunden, die den Kriterien entsprechen. 50 Zeige 1 bi…" at bounding box center [721, 522] width 1443 height 429
drag, startPoint x: 507, startPoint y: 243, endPoint x: 387, endPoint y: 250, distance: 120.5
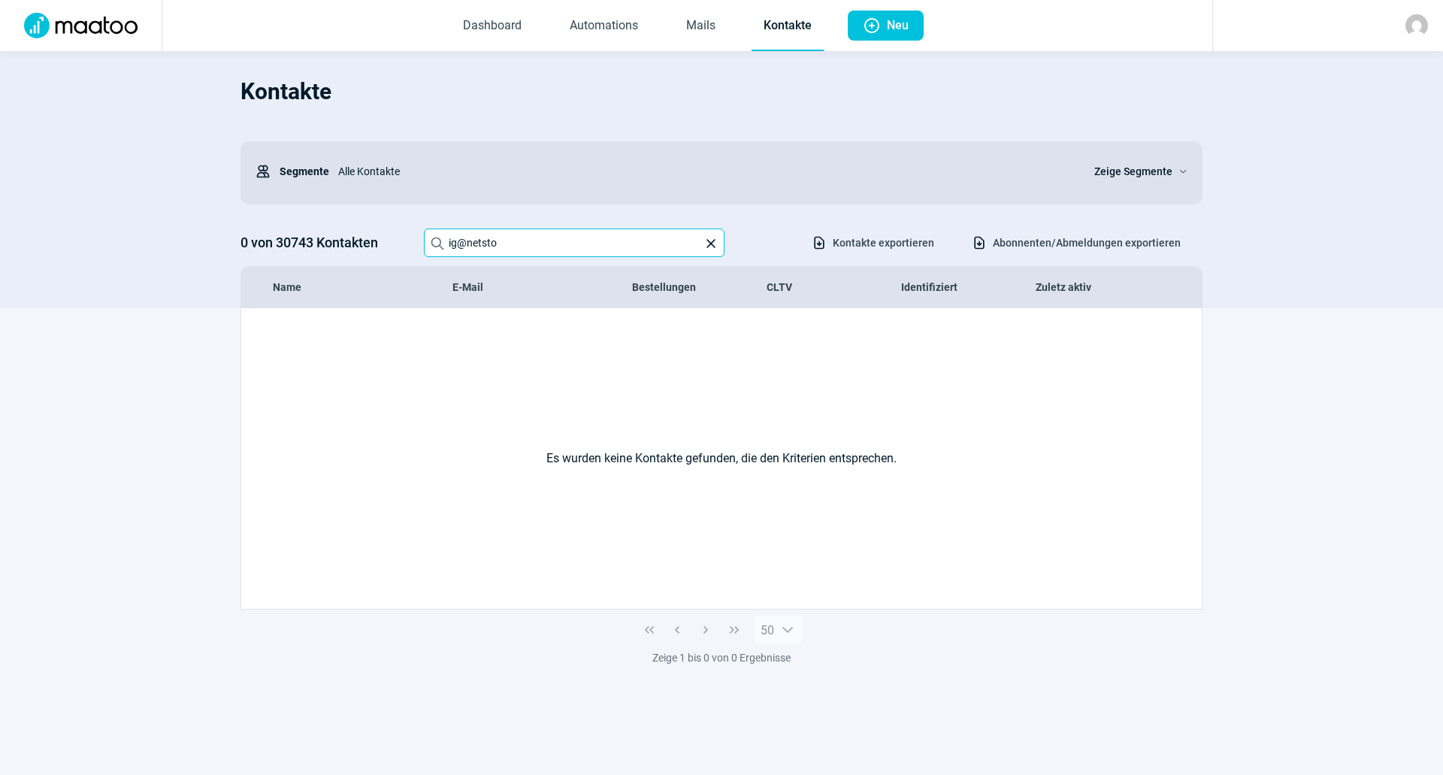
click at [390, 250] on div "0 von 30743 Kontakten Search icon ig@netsto X icon Download icon Kontakte expor…" at bounding box center [722, 242] width 962 height 29
paste input "eri1985@gmx.ch"
drag, startPoint x: 163, startPoint y: 298, endPoint x: 233, endPoint y: 282, distance: 71.8
click at [167, 297] on section "Kontakte Users icon Segmente Alle Kontakte Zeige Segmente ChevronDown icon 0 vo…" at bounding box center [721, 179] width 1443 height 257
drag, startPoint x: 486, startPoint y: 228, endPoint x: 389, endPoint y: 229, distance: 97.0
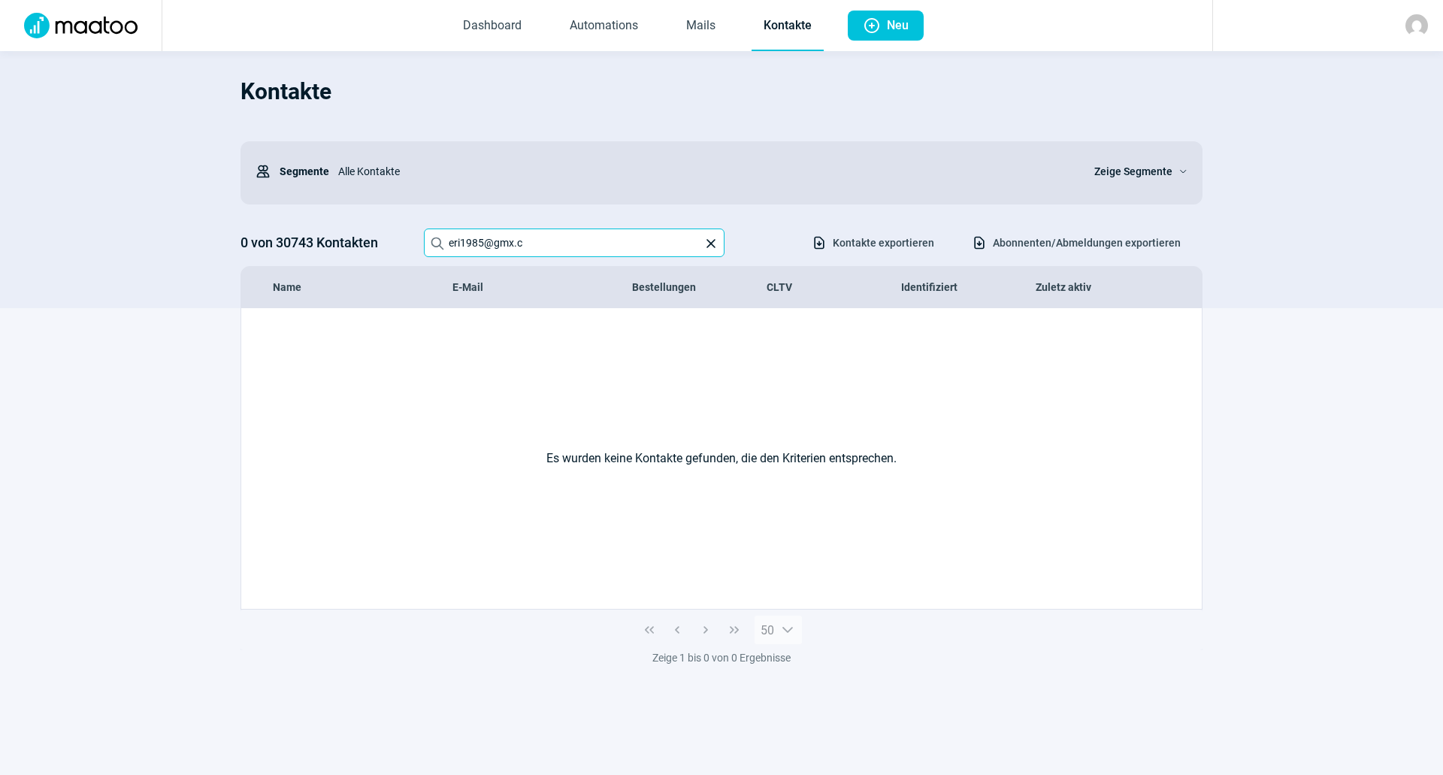
click at [390, 229] on div "0 von 30743 Kontakten Search icon eri1985@gmx.c X icon Download icon Kontakte e…" at bounding box center [722, 242] width 962 height 29
paste input "karine.dard@etat.ge.ch"
drag, startPoint x: 247, startPoint y: 499, endPoint x: 276, endPoint y: 462, distance: 47.7
click at [247, 498] on div "Es wurden keine Kontakte gefunden, die den Kriterien entsprechen." at bounding box center [721, 458] width 961 height 301
drag, startPoint x: 522, startPoint y: 249, endPoint x: 682, endPoint y: 246, distance: 159.4
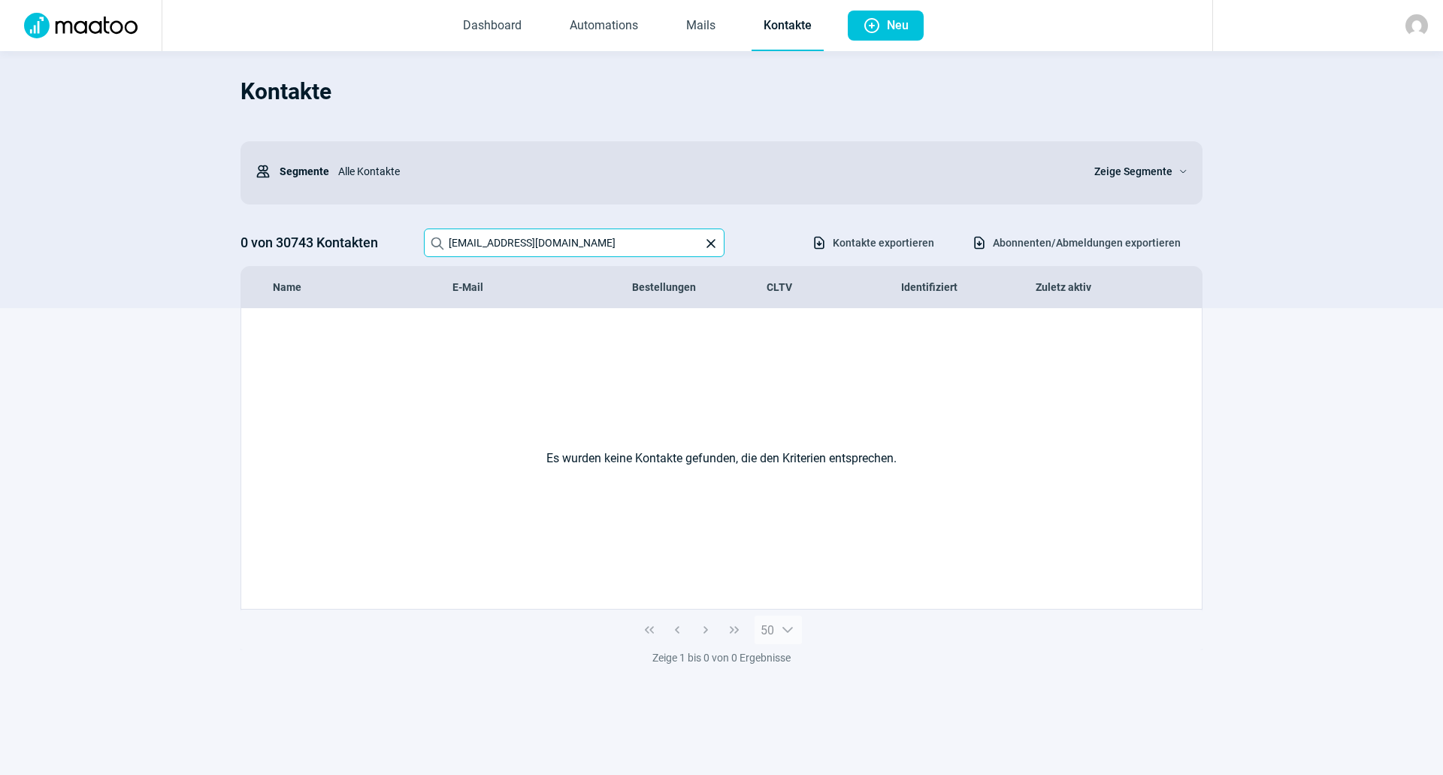
click at [682, 246] on input "karine.dard@etat.ge.ch" at bounding box center [574, 242] width 301 height 29
drag, startPoint x: 504, startPoint y: 241, endPoint x: 387, endPoint y: 243, distance: 117.3
click at [387, 243] on div "0 von 30743 Kontakten Search icon karine.dard@et X icon Download icon Kontakte …" at bounding box center [722, 242] width 962 height 29
paste input "<Frommelt.Elisabeth@schulen.li"
drag, startPoint x: 608, startPoint y: 238, endPoint x: 381, endPoint y: 244, distance: 227.1
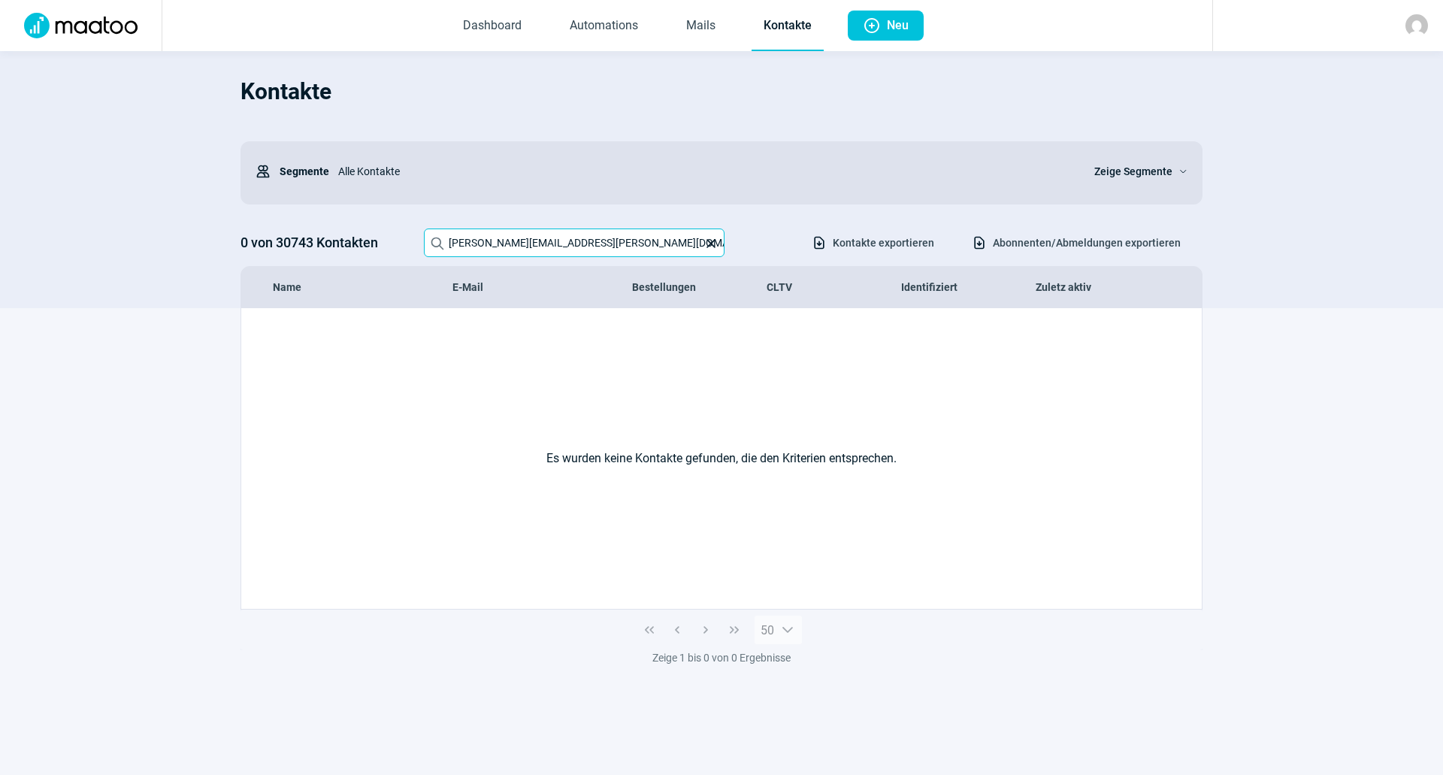
click at [381, 244] on div "0 von 30743 Kontakten Search icon Frommelt.Elisabeth@schulen.li X icon Download…" at bounding box center [722, 242] width 962 height 29
click at [652, 228] on div "Kontakte Users icon Segmente Alle Kontakte Zeige Segmente ChevronDown icon 0 vo…" at bounding box center [722, 187] width 962 height 242
drag, startPoint x: 643, startPoint y: 233, endPoint x: 533, endPoint y: 249, distance: 110.9
click at [533, 249] on input "Frommelt.Elisabeth@schulen.li" at bounding box center [574, 242] width 301 height 29
click at [153, 467] on section "Es wurden keine Kontakte gefunden, die den Kriterien entsprechen. 50 Zeige 1 bi…" at bounding box center [721, 522] width 1443 height 429
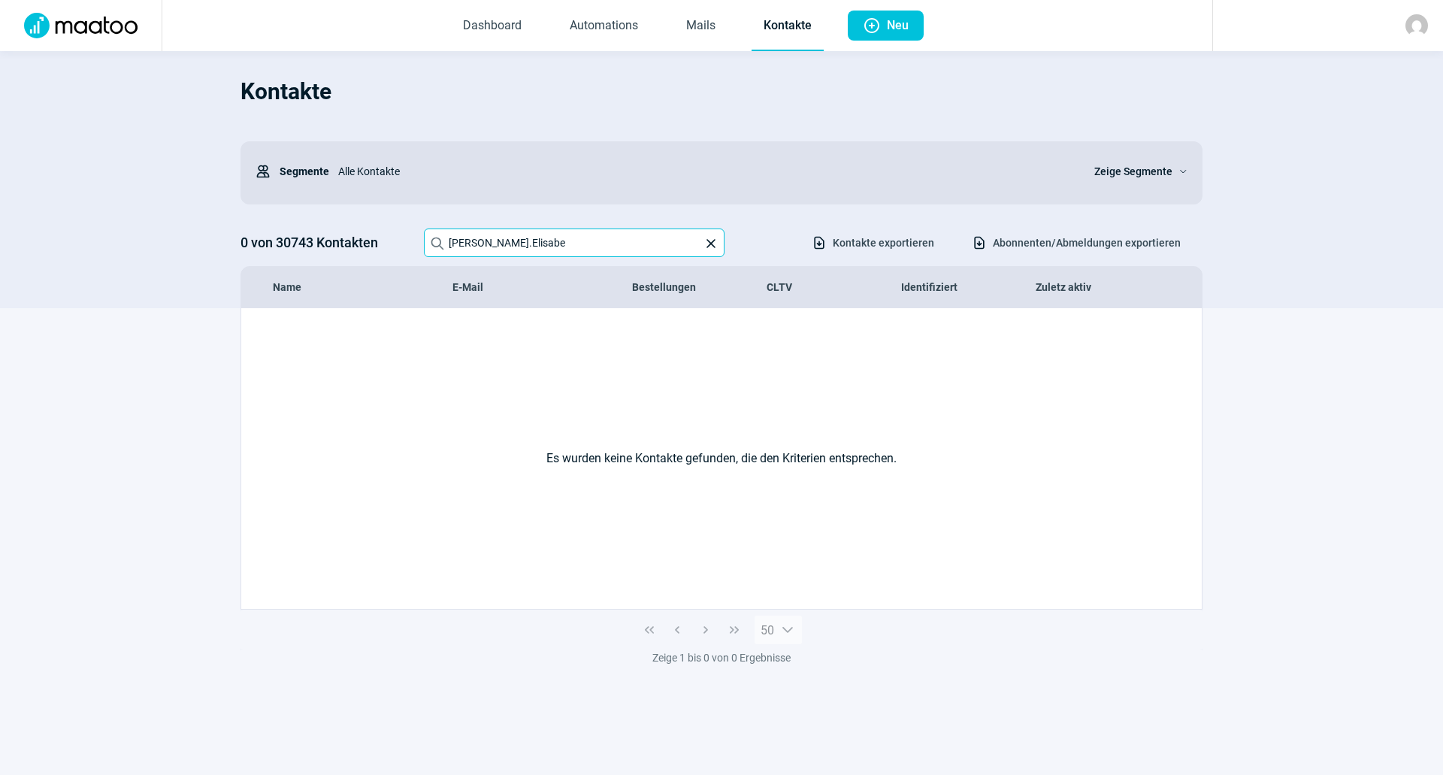
drag, startPoint x: 493, startPoint y: 250, endPoint x: 375, endPoint y: 248, distance: 118.0
click at [377, 248] on div "0 von 30743 Kontakten Search icon Frommelt.Elisabe X icon Download icon Kontakt…" at bounding box center [722, 242] width 962 height 29
paste input "8108allegra@gmx.ch"
drag, startPoint x: 404, startPoint y: 247, endPoint x: 351, endPoint y: 247, distance: 53.4
click at [350, 247] on div "0 von 30743 Kontakten Search icon 8108allegra@gmx.ch X icon Download icon Konta…" at bounding box center [722, 242] width 962 height 29
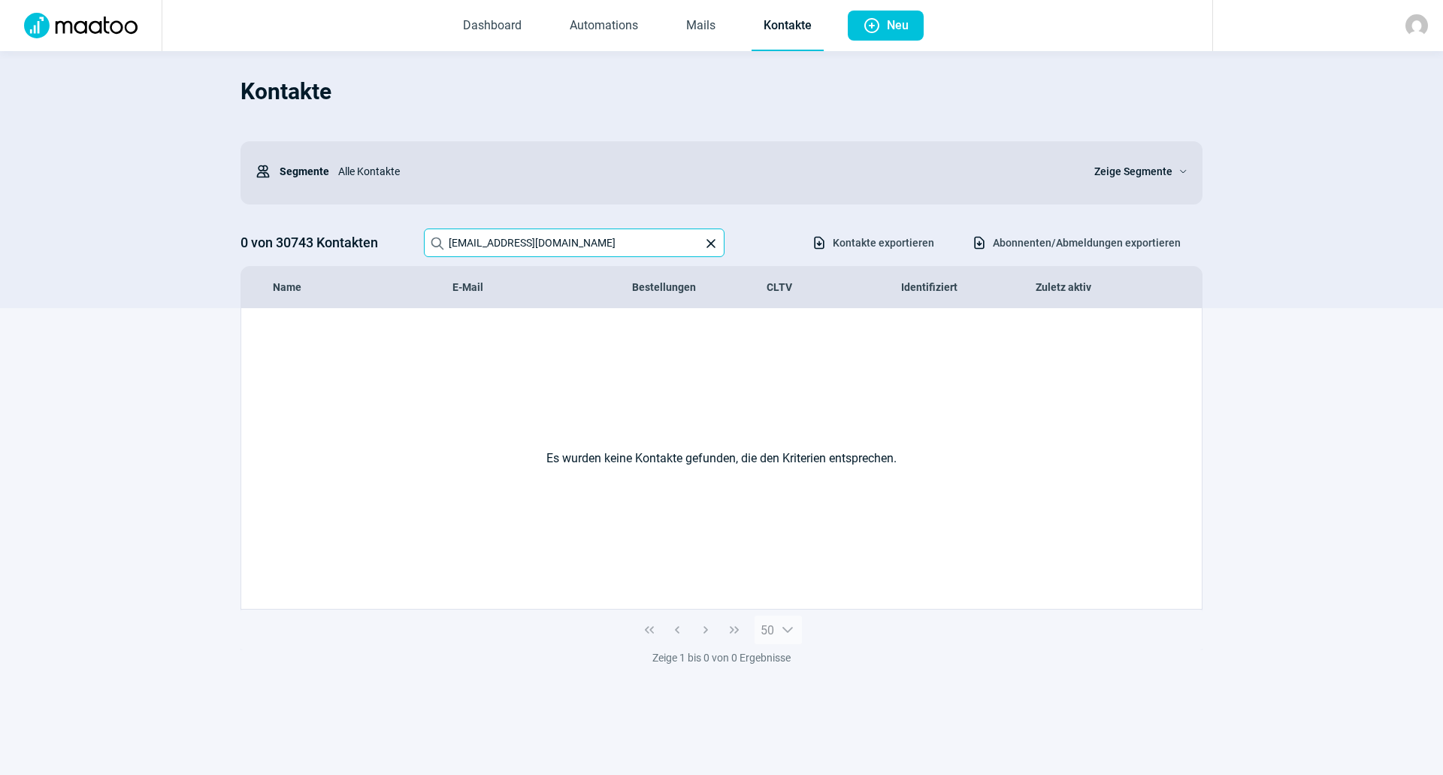
paste input "franziska.schwager@faraholz.ch>"
click at [594, 239] on input "franziska.schwager@faraholz.ch>" at bounding box center [574, 242] width 301 height 29
click at [628, 235] on input "franziska.schwager@faraholz.ch>" at bounding box center [574, 242] width 301 height 29
click at [625, 237] on input "franziska.schwager@faraholz.ch" at bounding box center [574, 242] width 301 height 29
drag, startPoint x: 178, startPoint y: 431, endPoint x: 246, endPoint y: 385, distance: 82.1
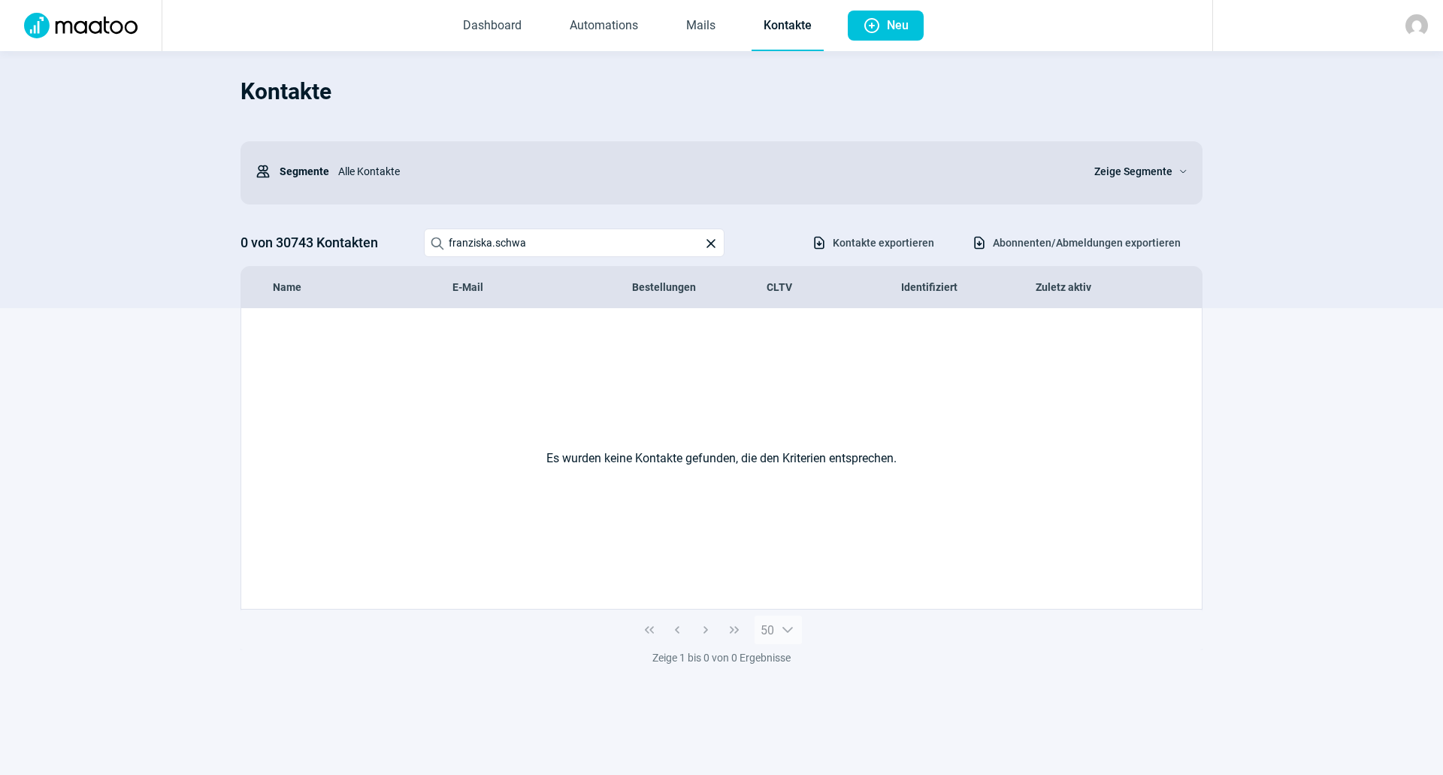
click at [178, 431] on section "Es wurden keine Kontakte gefunden, die den Kriterien entsprechen. 50 Zeige 1 bi…" at bounding box center [721, 522] width 1443 height 429
drag, startPoint x: 523, startPoint y: 258, endPoint x: 419, endPoint y: 260, distance: 103.8
click at [419, 260] on div "Kontakte Users icon Segmente Alle Kontakte Zeige Segmente ChevronDown icon 0 vo…" at bounding box center [722, 187] width 962 height 242
drag, startPoint x: 570, startPoint y: 238, endPoint x: 359, endPoint y: 238, distance: 211.2
click at [360, 238] on div "0 von 30743 Kontakten Search icon franziska.schwa X icon Download icon Kontakte…" at bounding box center [722, 242] width 962 height 29
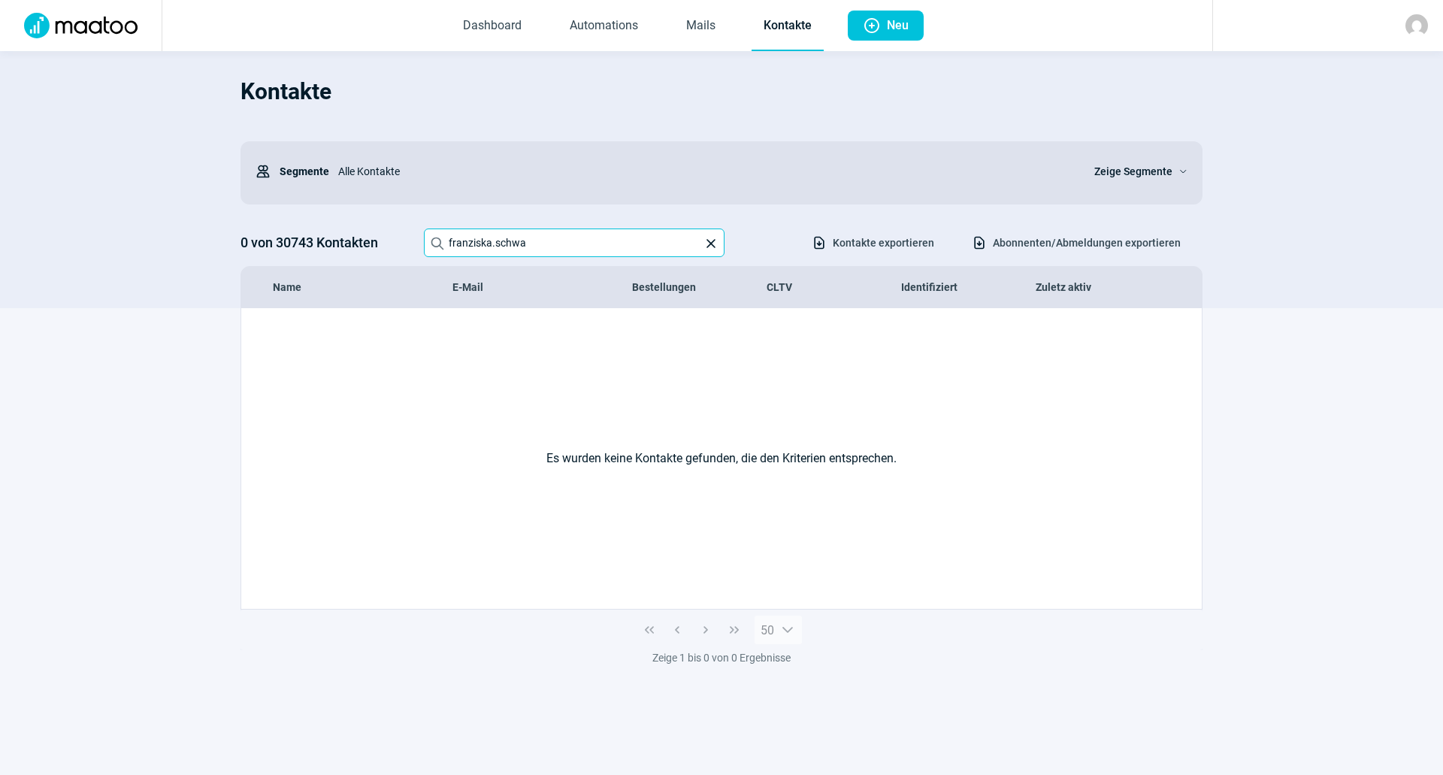
paste input "joe.kottmann@kreisschule-surbtal.ch"
type input "joe.kottmann@kreiss"
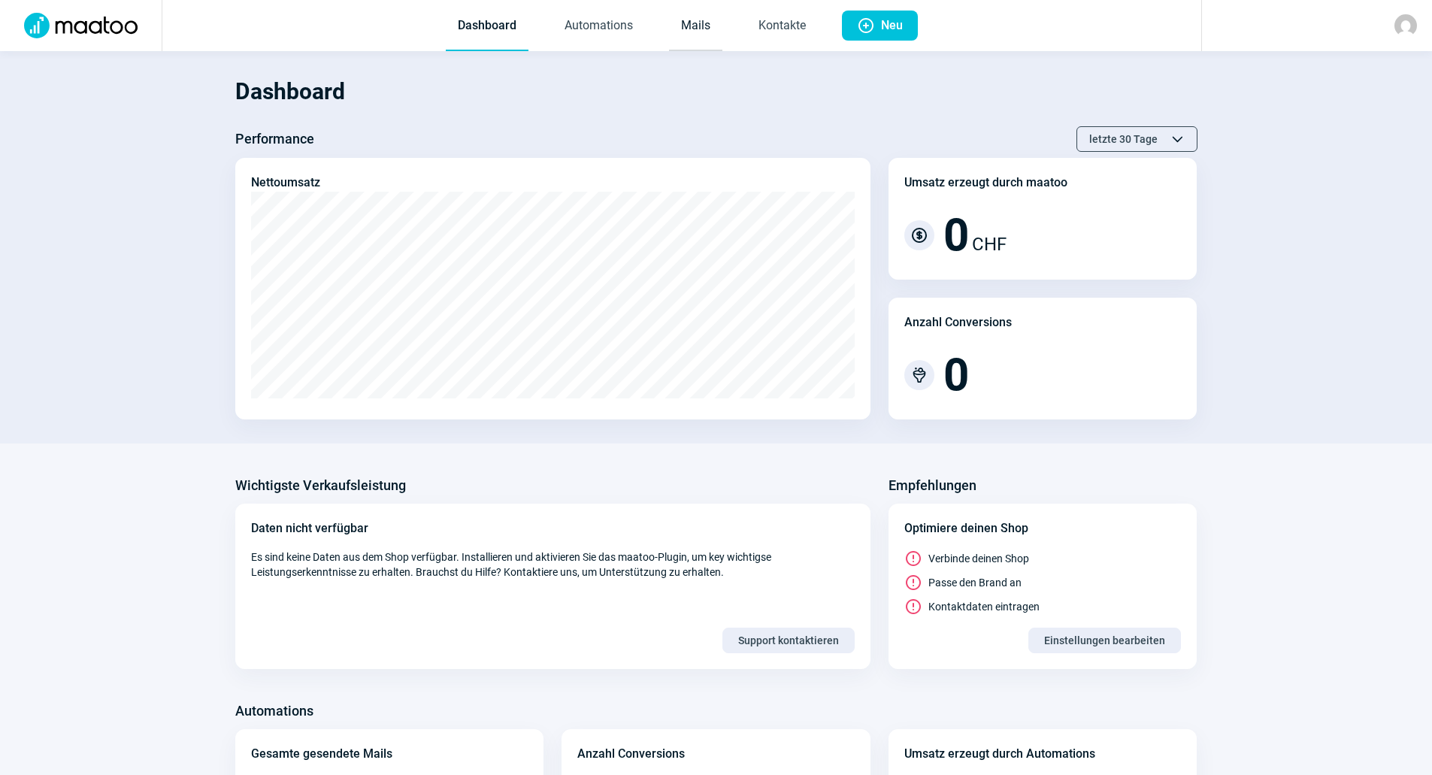
click at [697, 22] on link "Mails" at bounding box center [695, 27] width 53 height 50
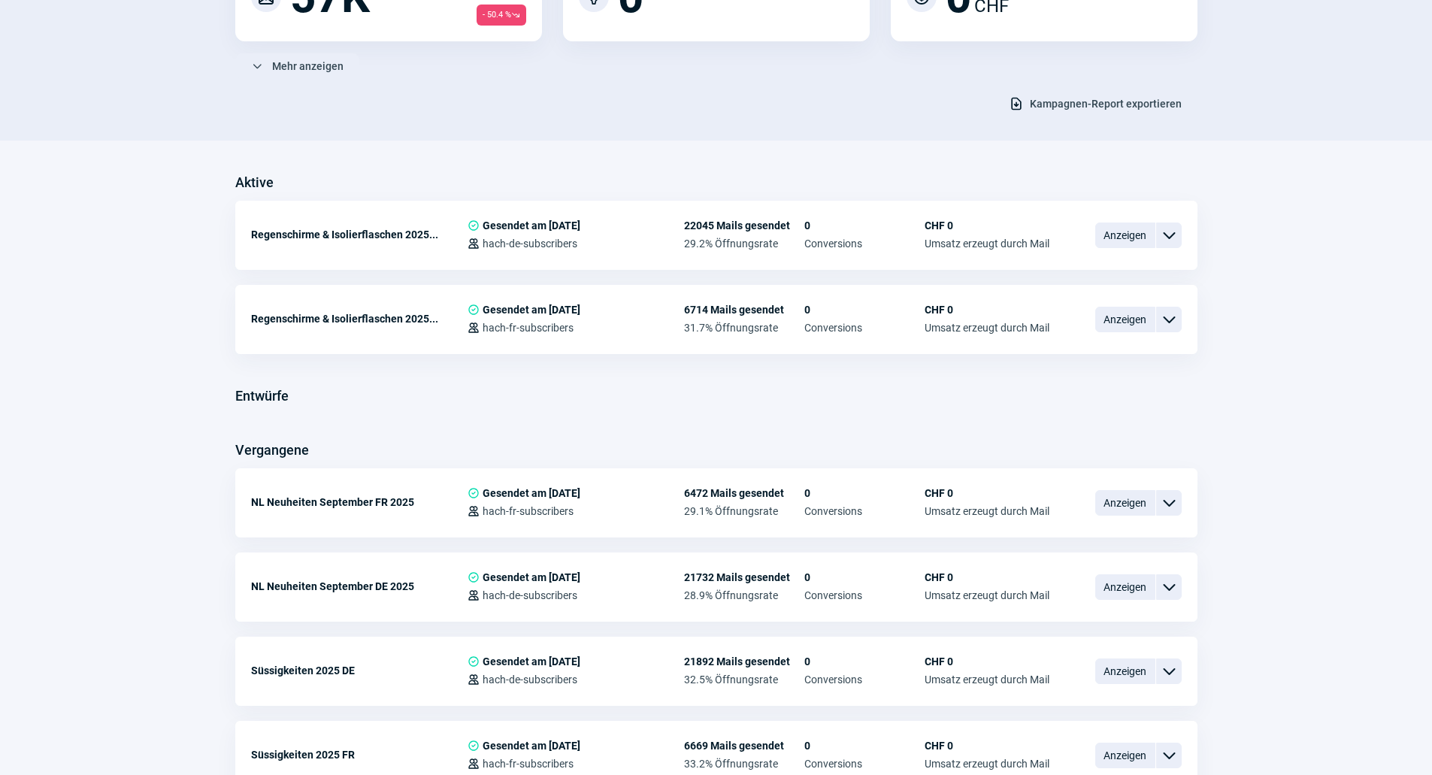
scroll to position [301, 0]
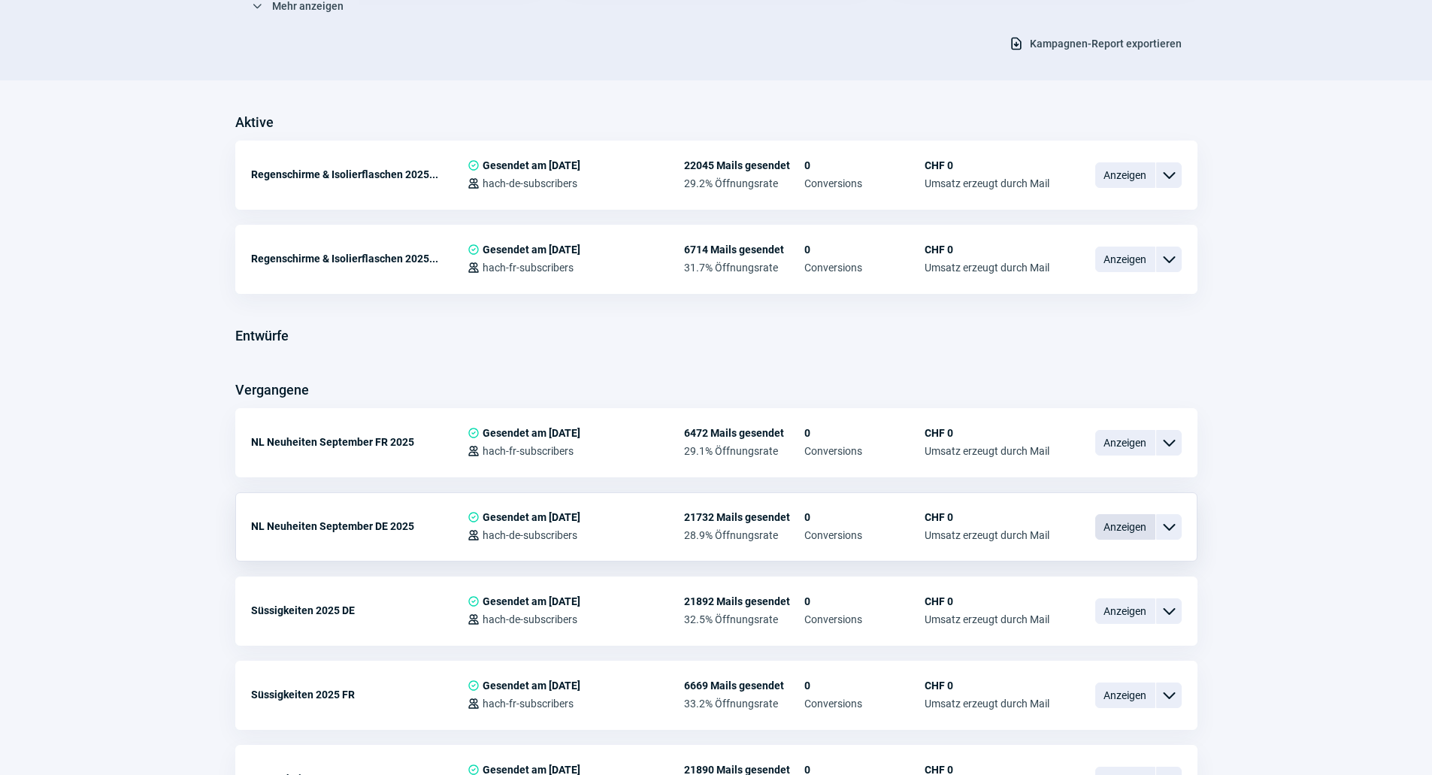
click at [1114, 534] on span "Anzeigen" at bounding box center [1125, 527] width 60 height 26
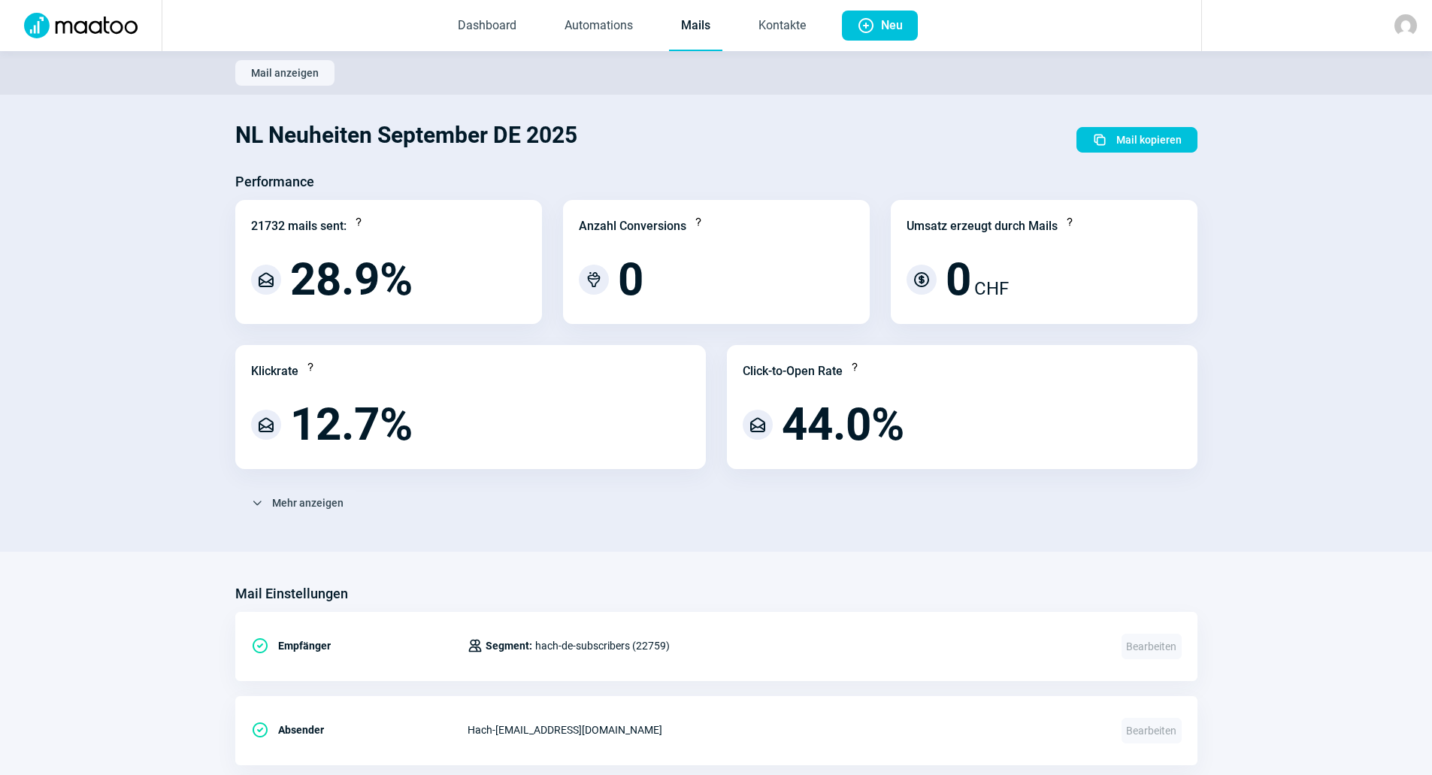
click at [289, 518] on div "ChevronDown icon Mehr anzeigen Bounce-Analyse Reputation Score Question icon Ch…" at bounding box center [716, 509] width 962 height 38
click at [292, 511] on span "Mehr anzeigen" at bounding box center [307, 503] width 71 height 24
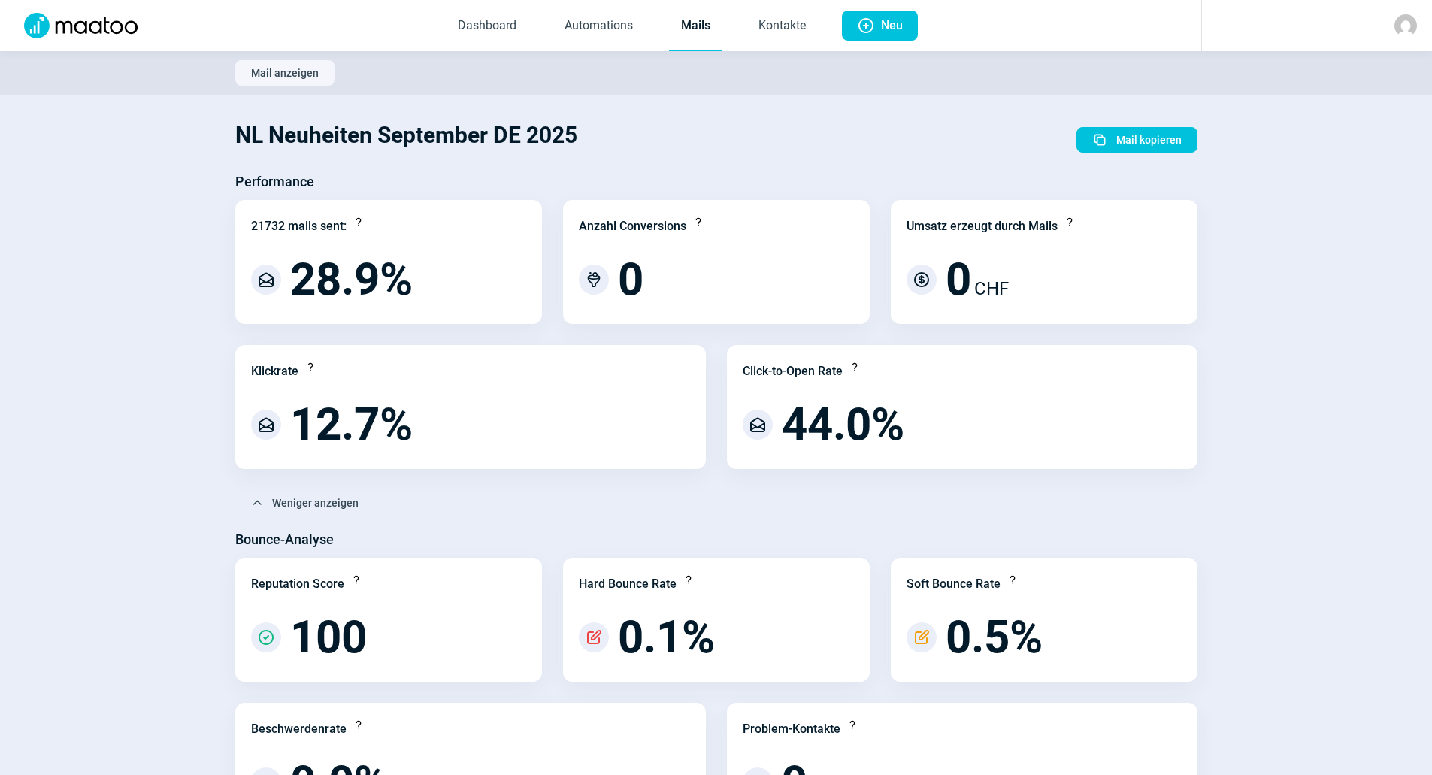
scroll to position [301, 0]
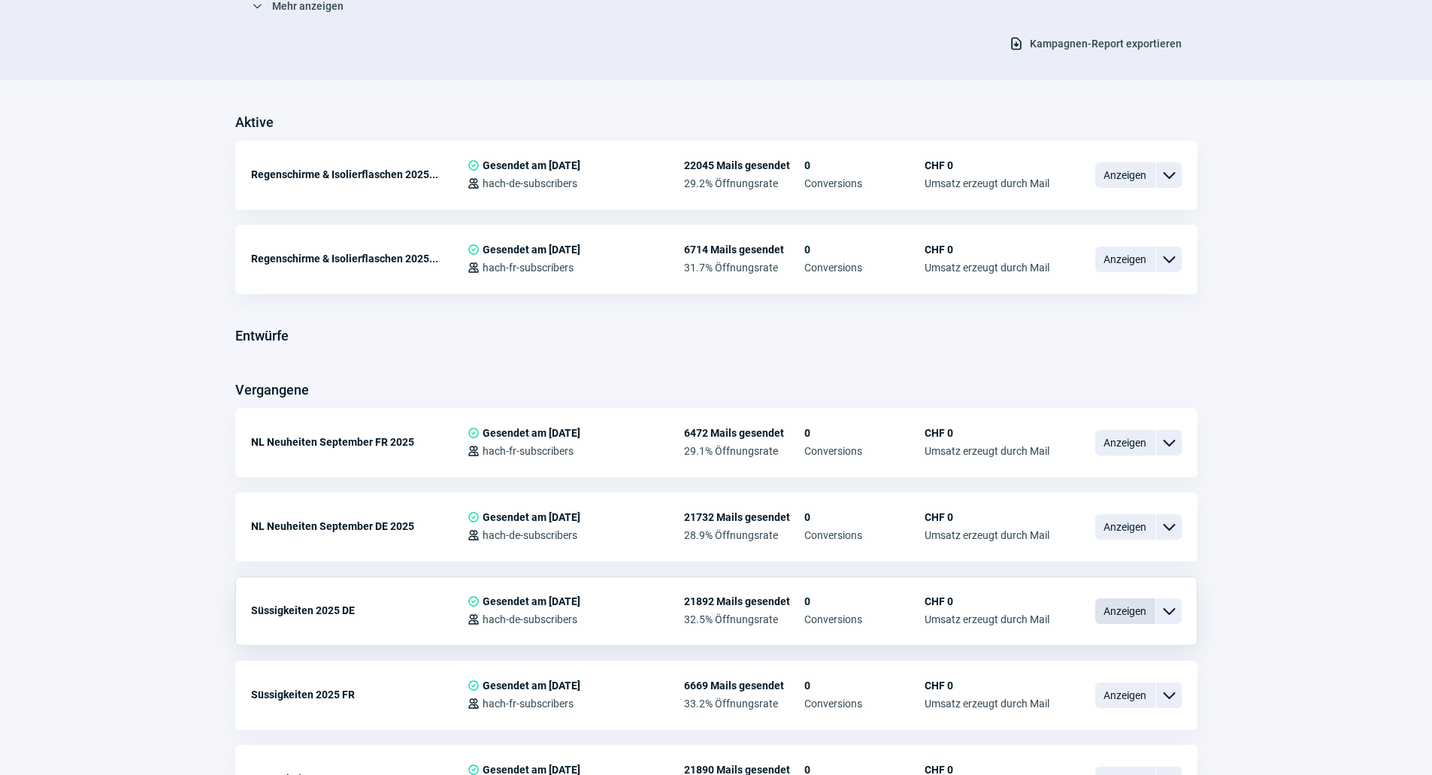
click at [1099, 614] on span "Anzeigen" at bounding box center [1125, 611] width 60 height 26
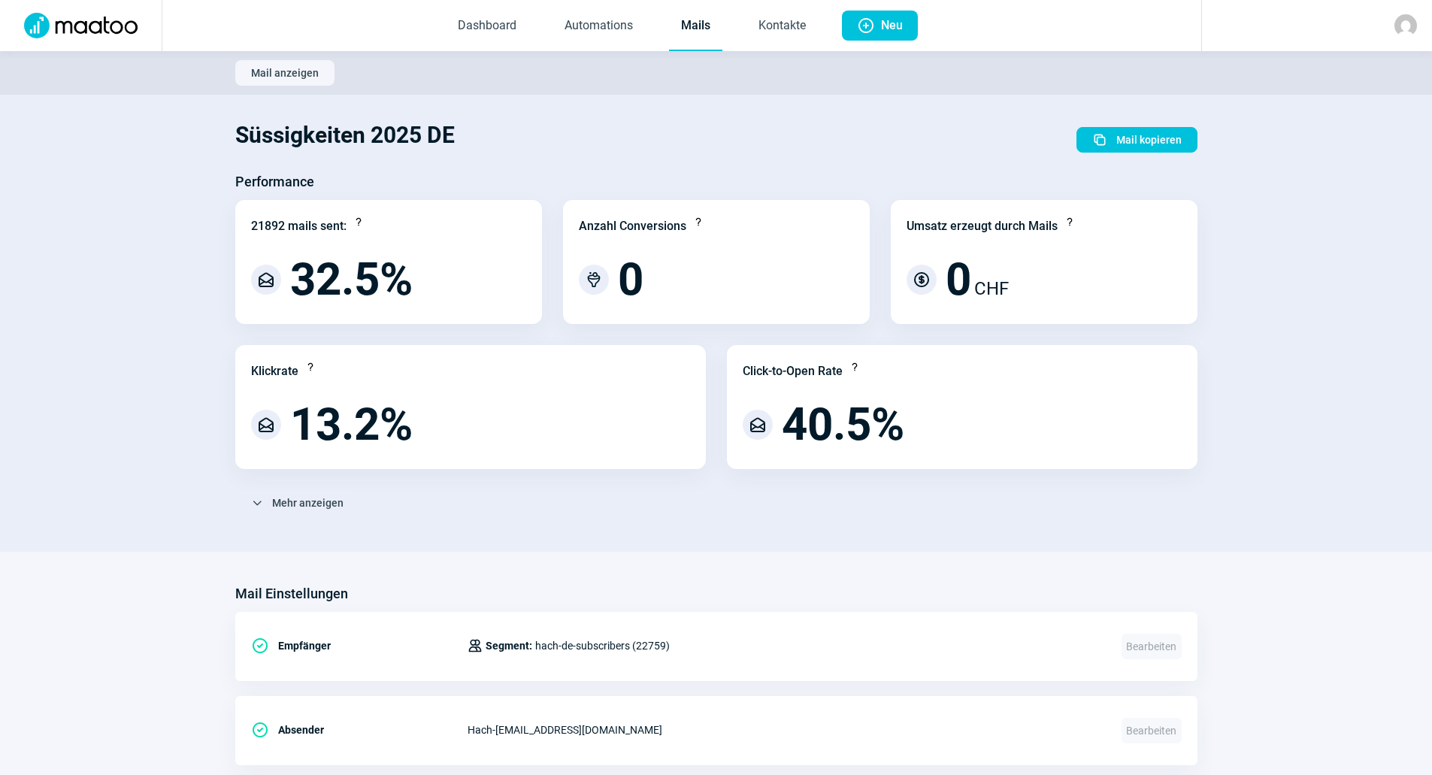
scroll to position [301, 0]
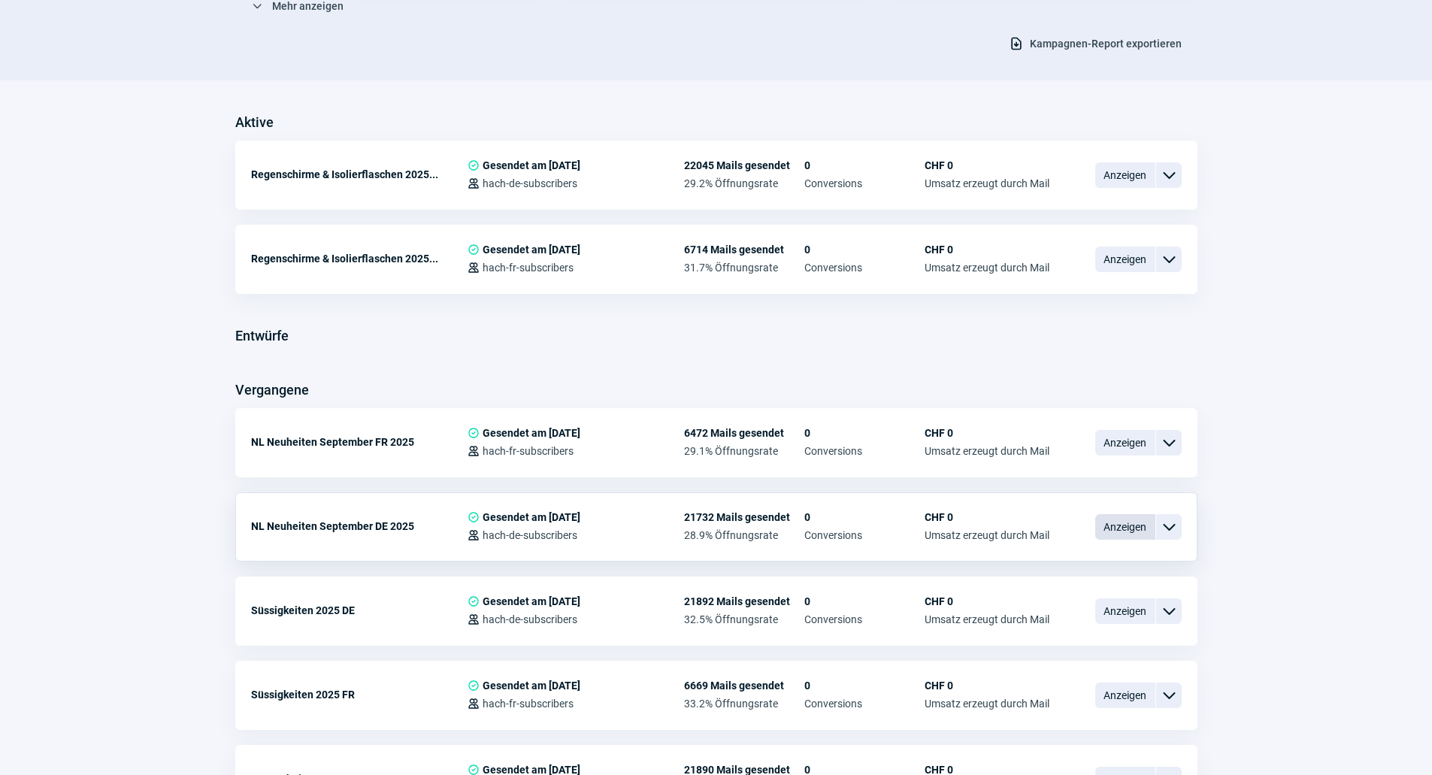
click at [1109, 527] on span "Anzeigen" at bounding box center [1125, 527] width 60 height 26
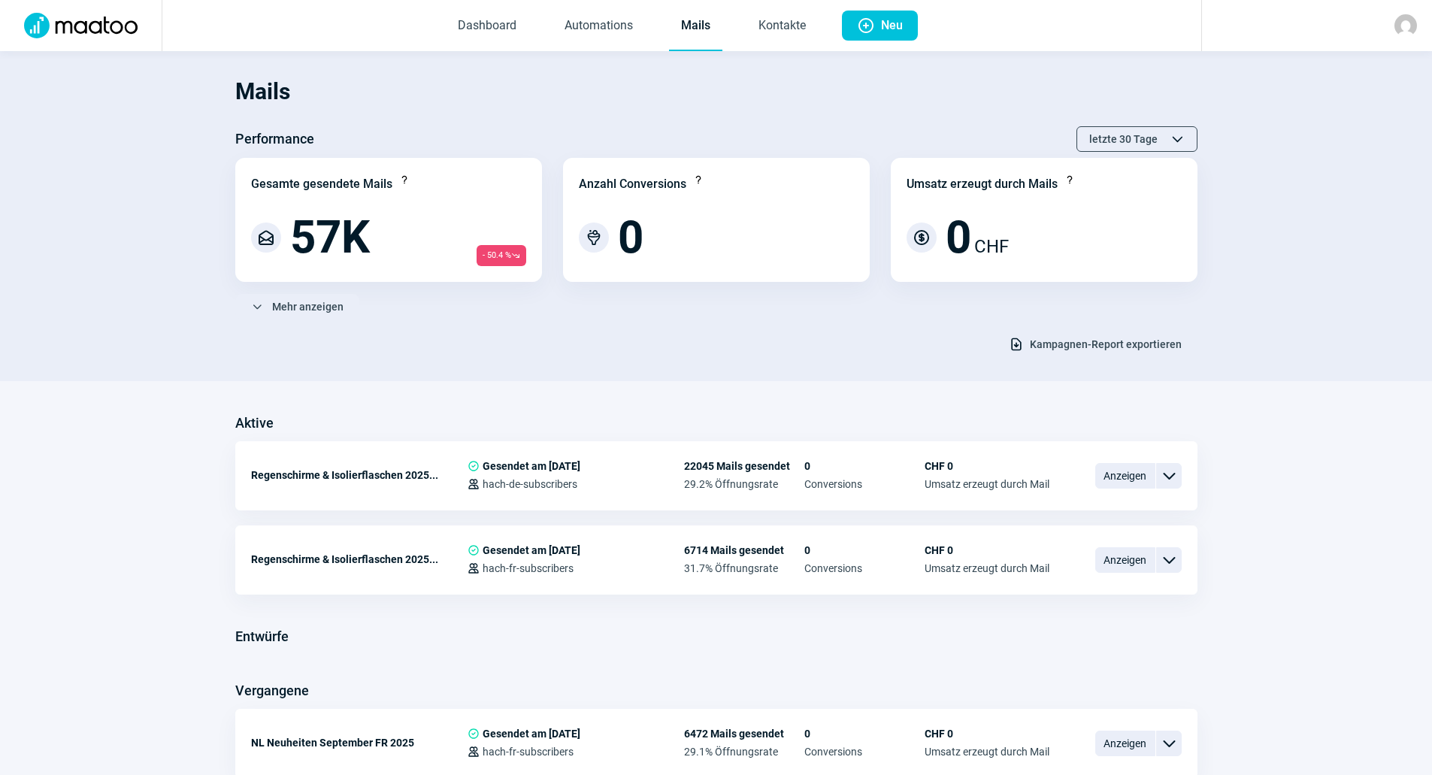
scroll to position [301, 0]
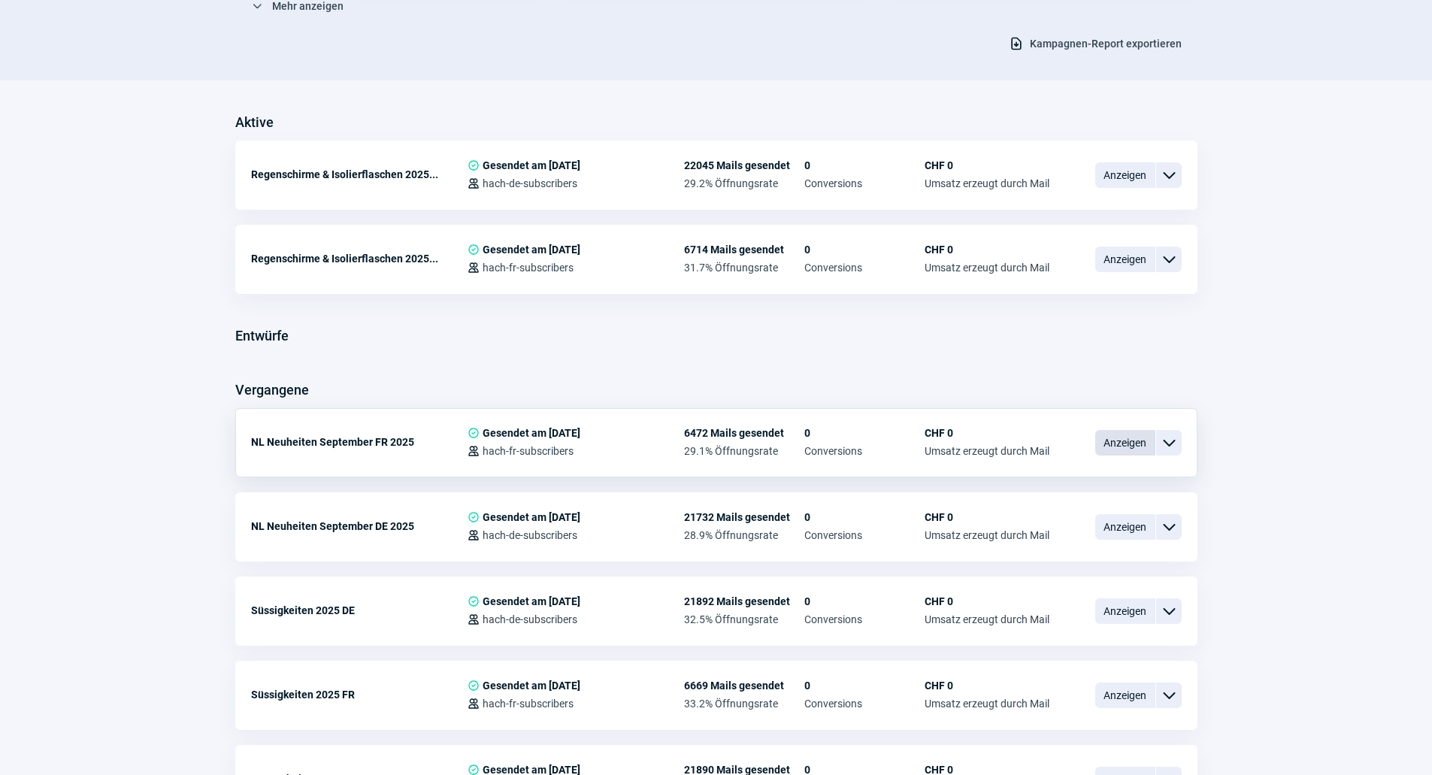
click at [1106, 447] on span "Anzeigen" at bounding box center [1125, 443] width 60 height 26
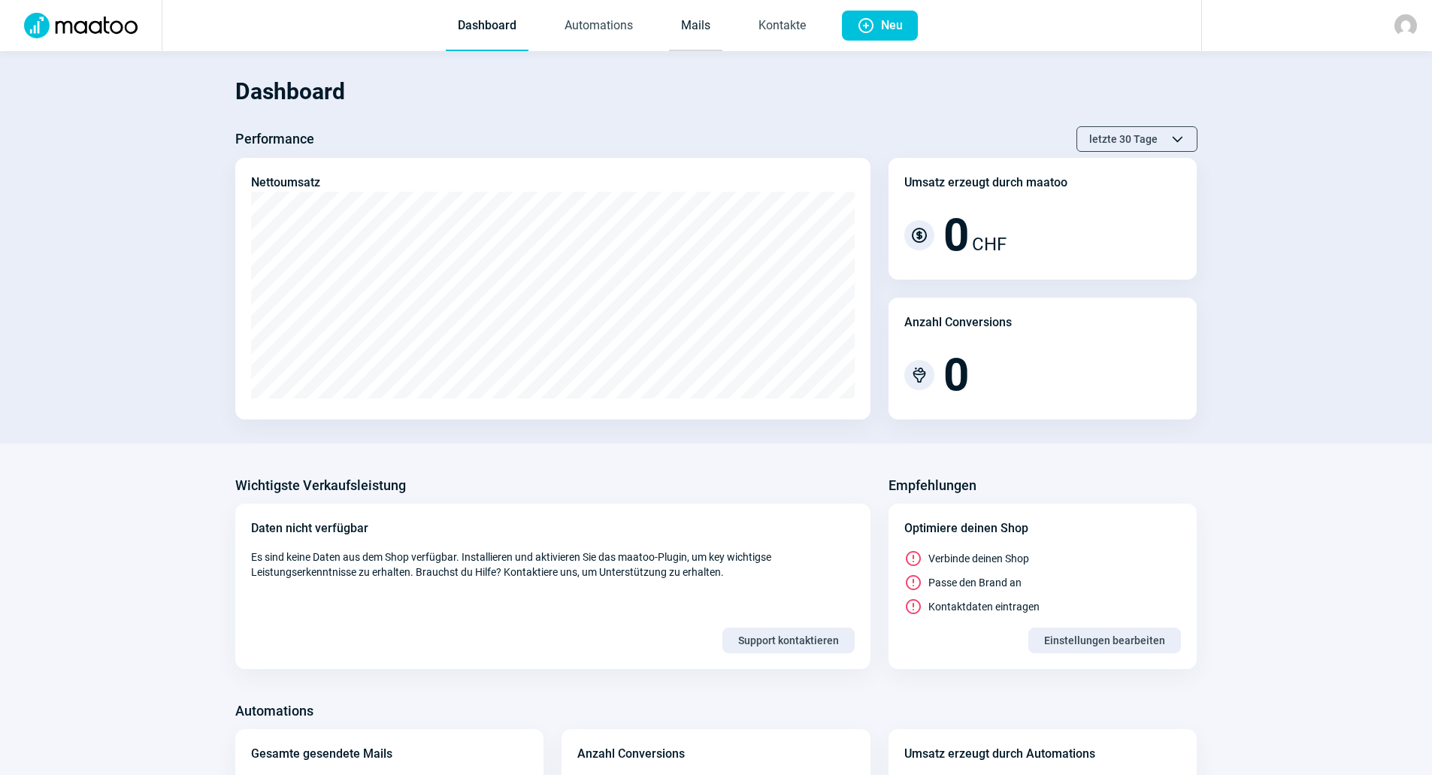
click at [698, 26] on link "Mails" at bounding box center [695, 27] width 53 height 50
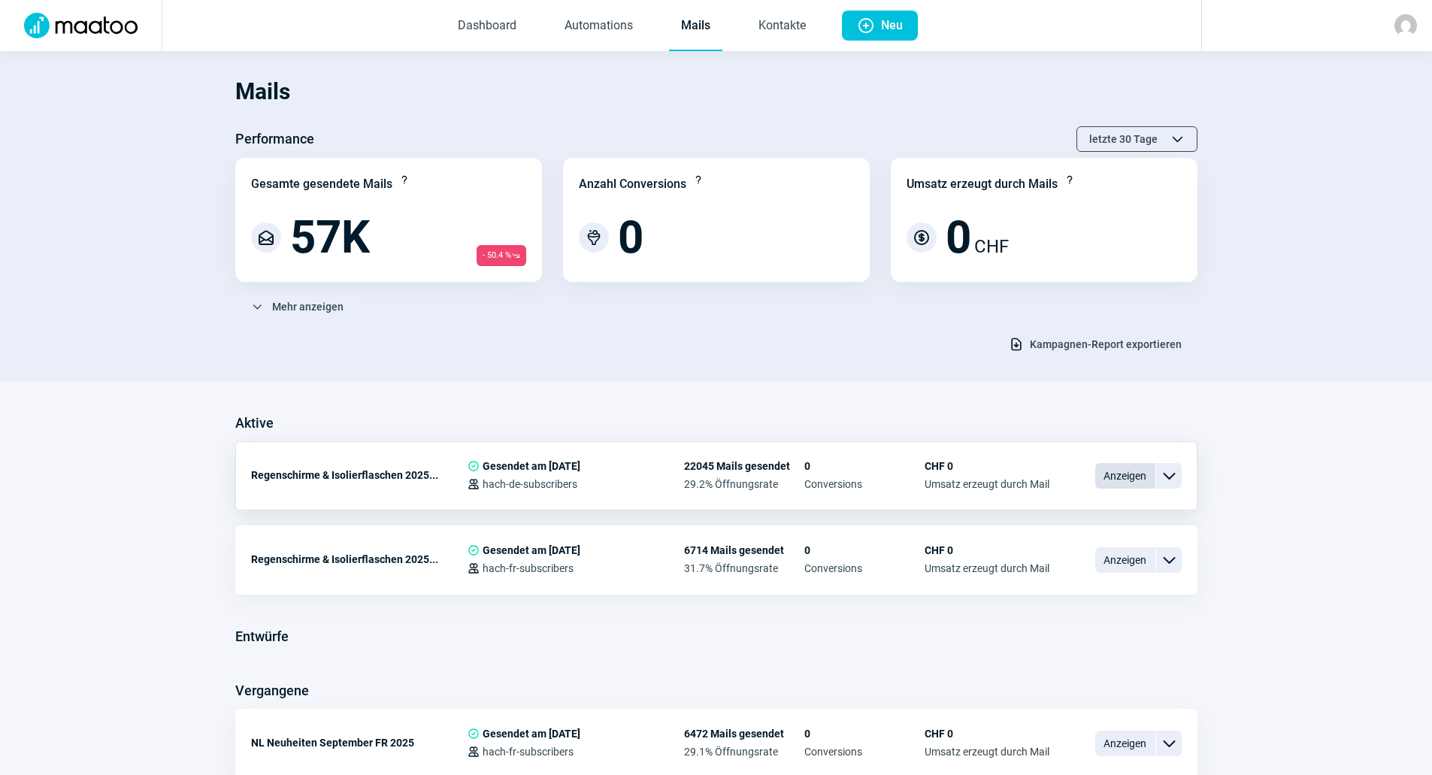
click at [1100, 480] on span "Anzeigen" at bounding box center [1125, 476] width 60 height 26
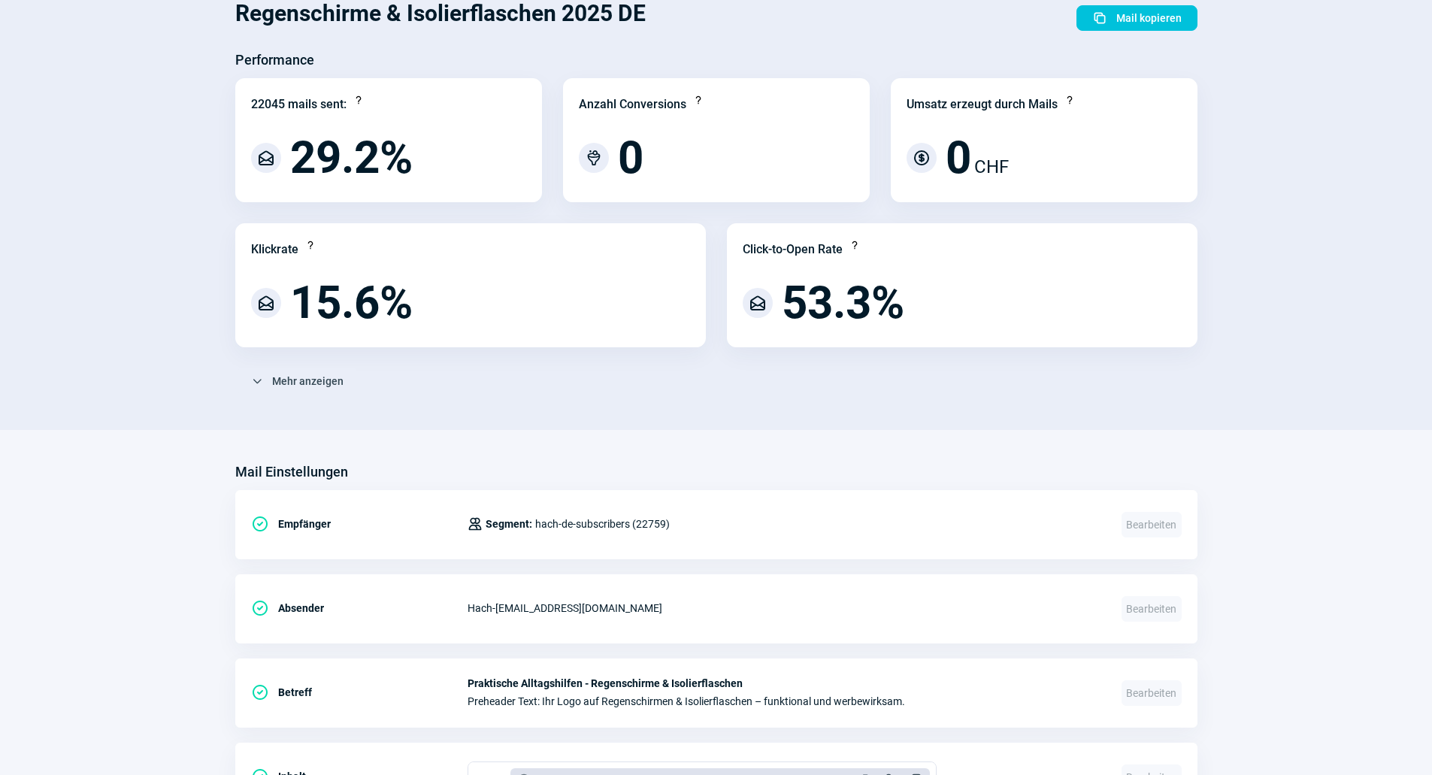
scroll to position [451, 0]
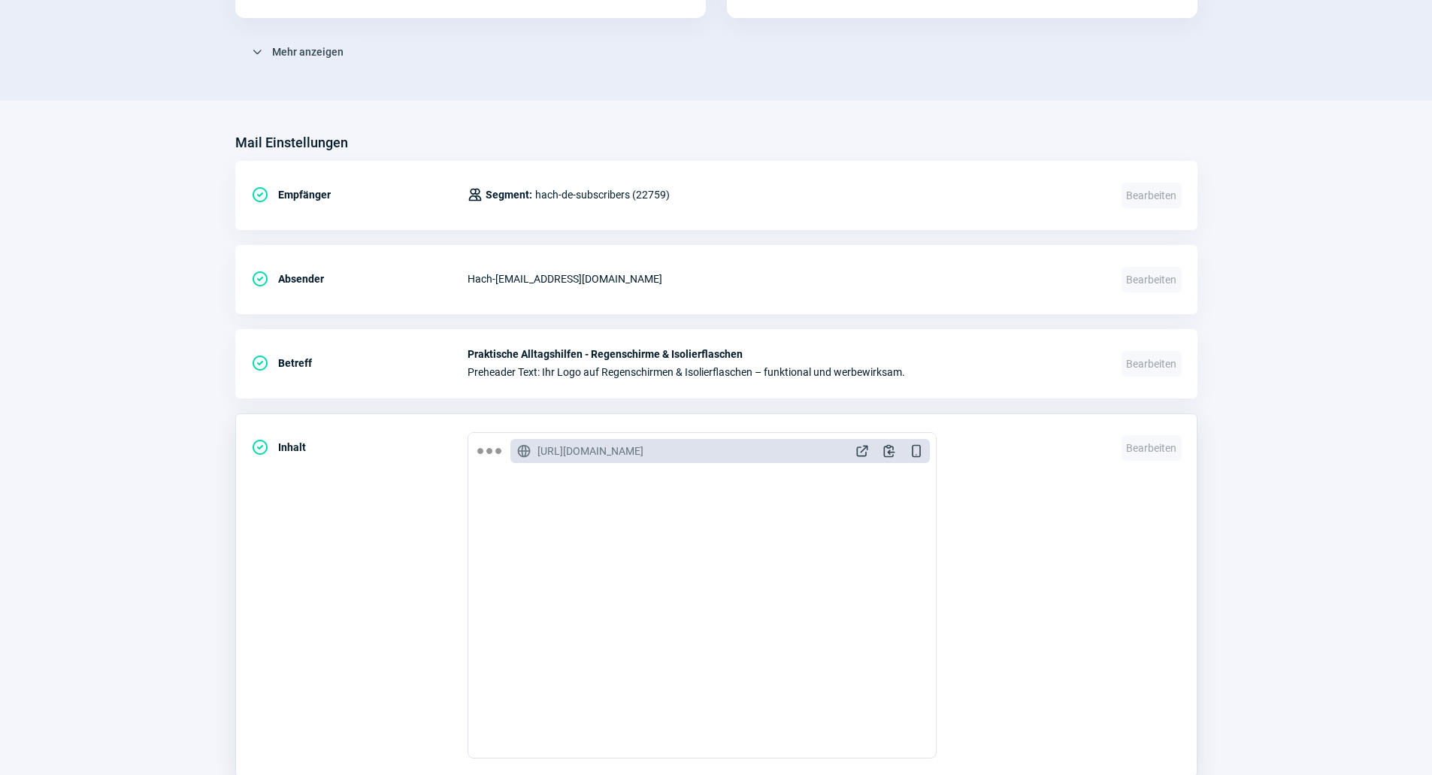
click at [867, 440] on div "GlobeAlt icon https://mto.hach.ch/email/preview/140 ExternalLink icon Clipboard…" at bounding box center [719, 451] width 419 height 24
click at [866, 447] on span "ExternalLink icon" at bounding box center [862, 450] width 15 height 15
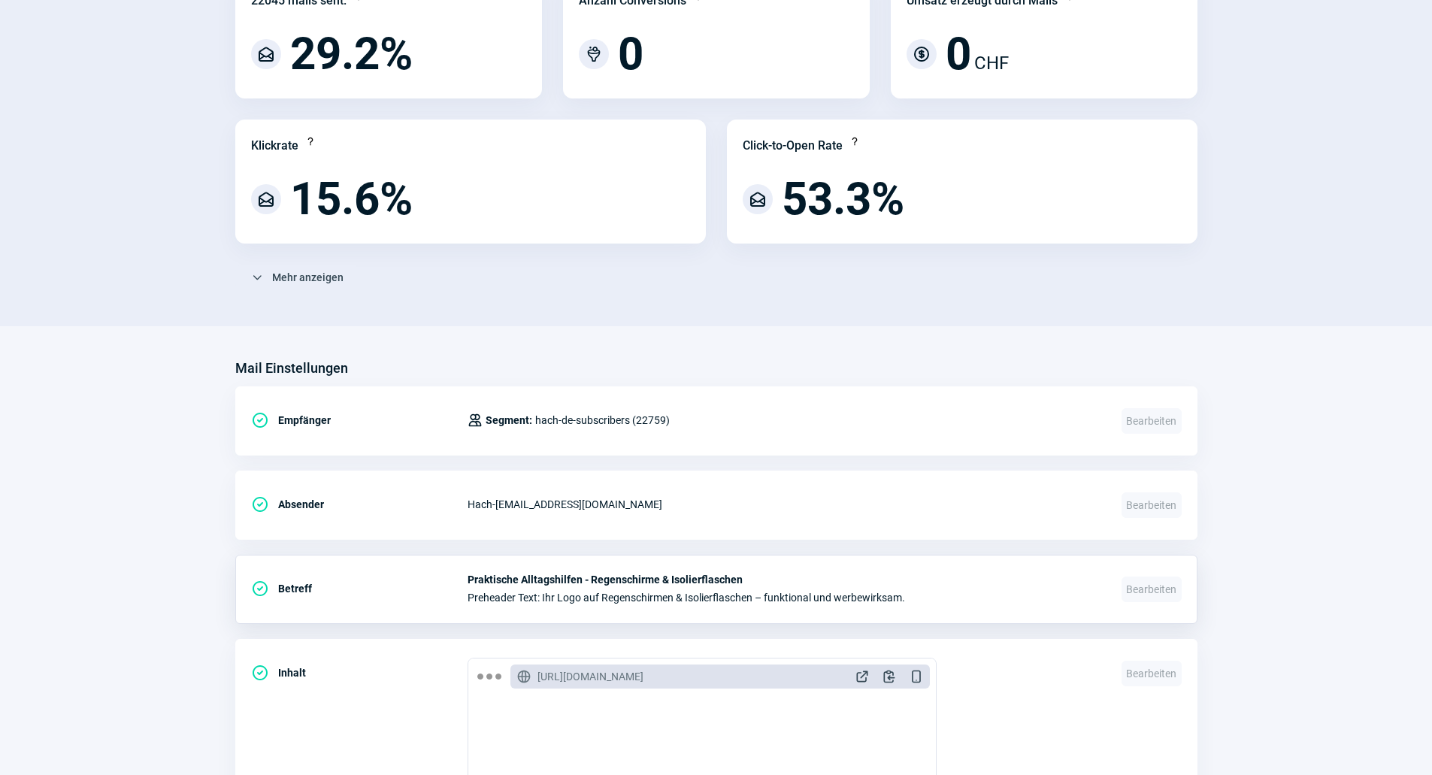
scroll to position [0, 0]
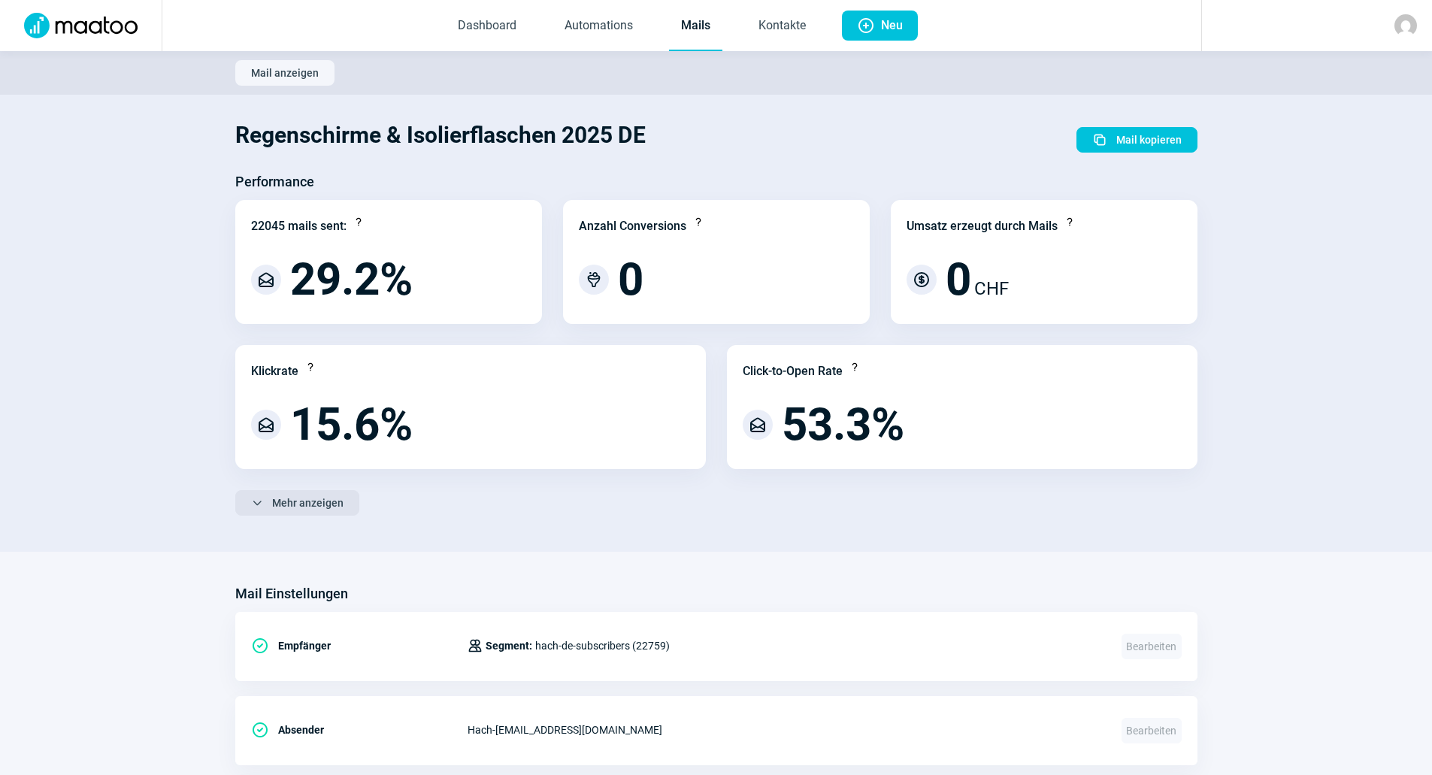
click at [329, 506] on span "Mehr anzeigen" at bounding box center [307, 503] width 71 height 24
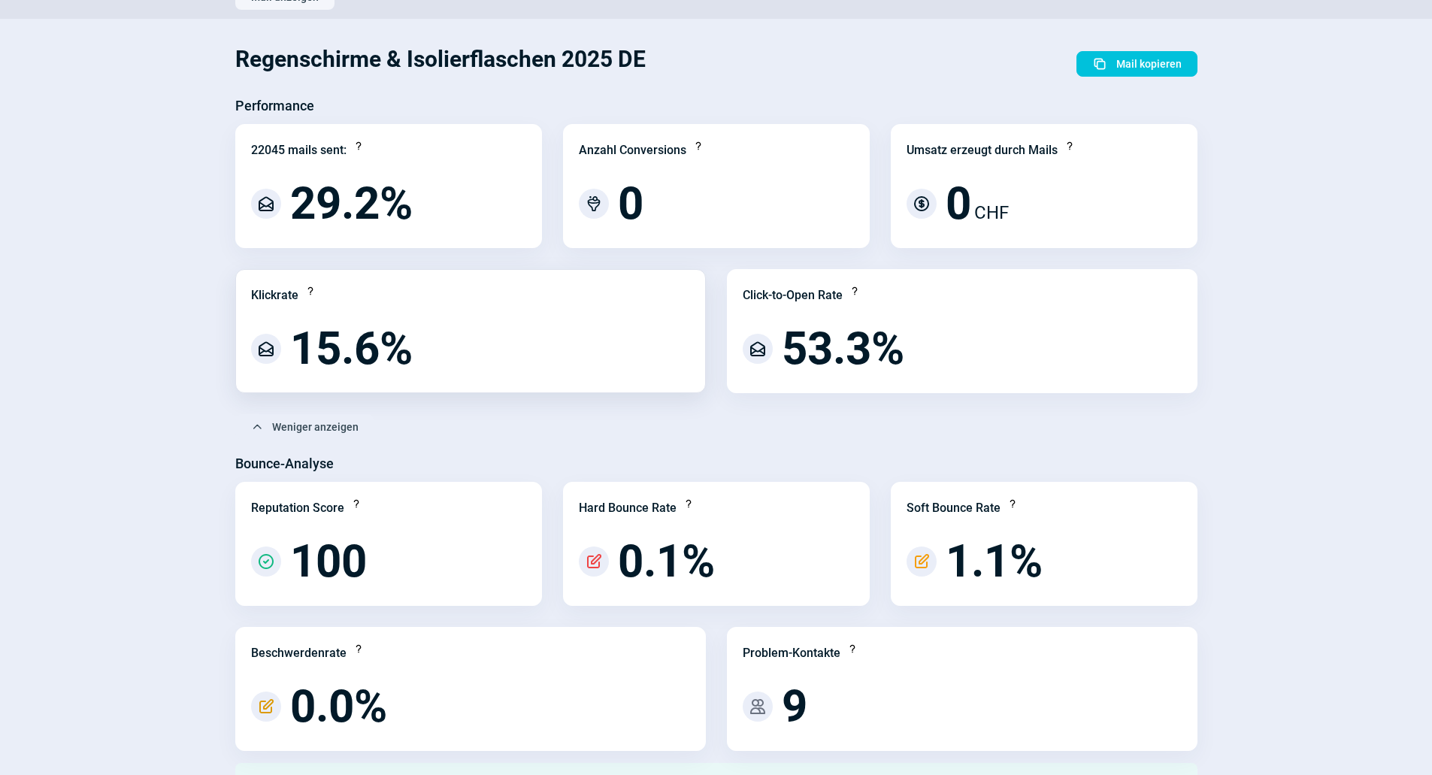
scroll to position [75, 0]
